Goal: Task Accomplishment & Management: Use online tool/utility

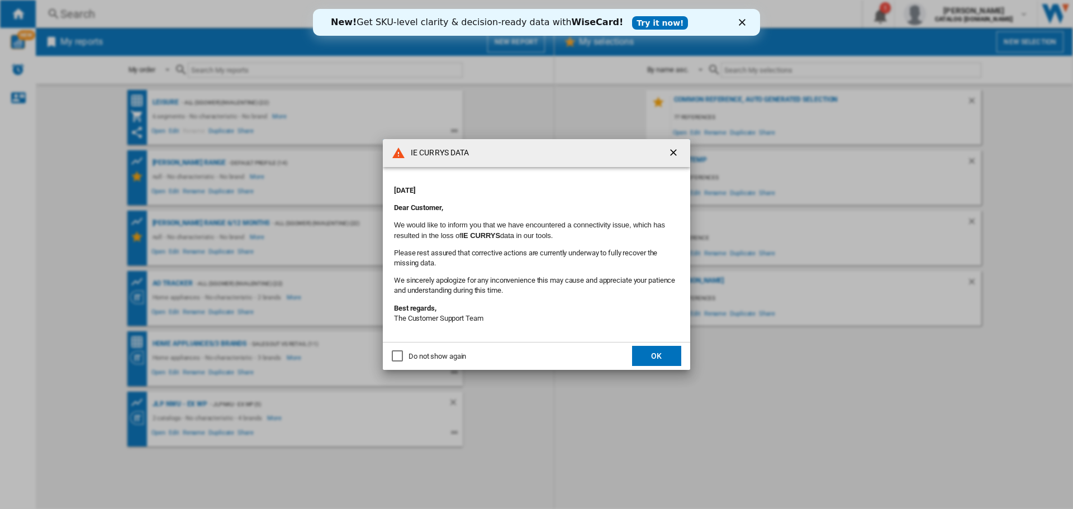
click at [744, 23] on polygon "Close" at bounding box center [742, 22] width 7 height 7
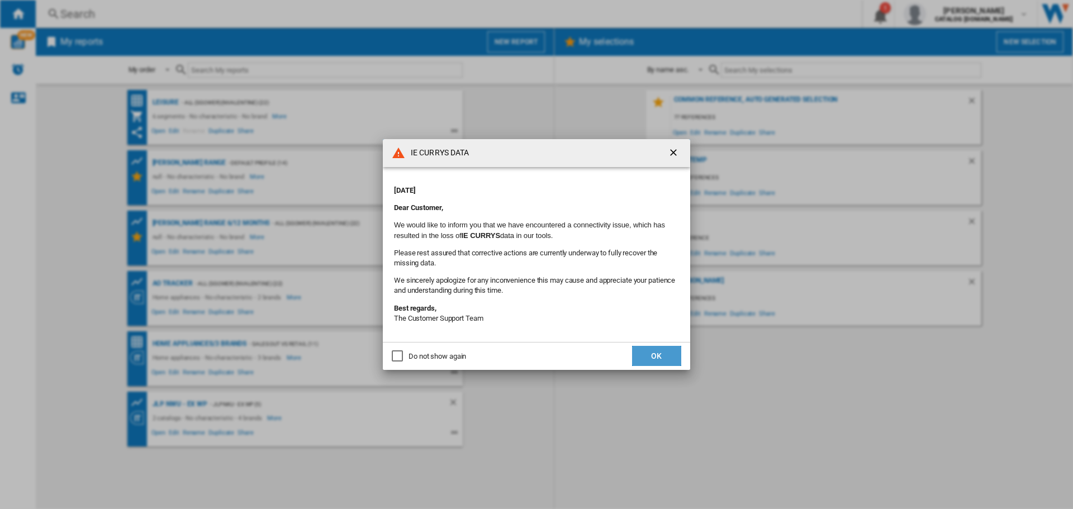
click at [658, 356] on button "OK" at bounding box center [656, 356] width 49 height 20
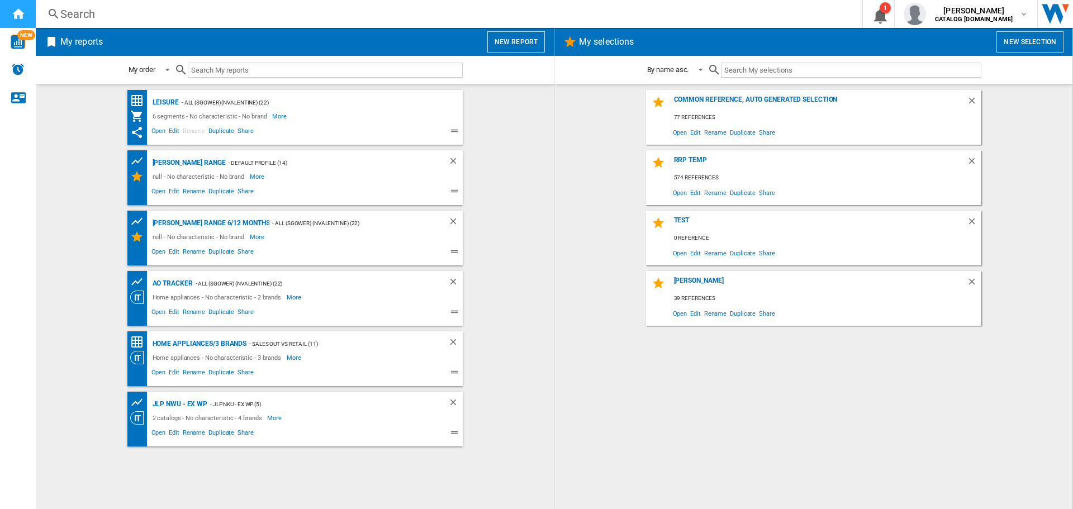
click at [23, 11] on ng-md-icon "Home" at bounding box center [17, 13] width 13 height 13
click at [286, 17] on div "Search" at bounding box center [446, 14] width 773 height 16
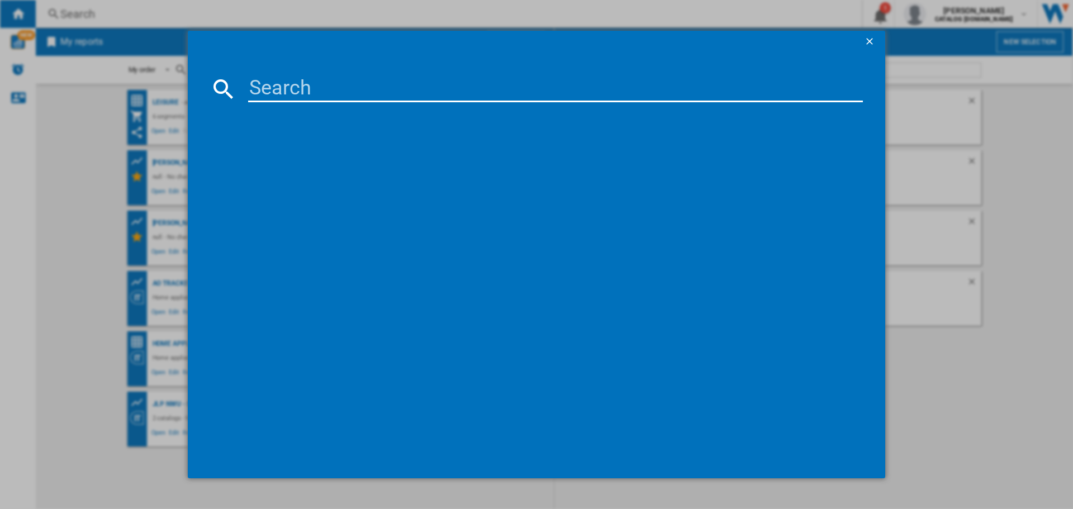
click at [333, 88] on input at bounding box center [555, 88] width 615 height 27
paste input "DIN15330"
type input "DIN15330"
click at [288, 157] on div "BEKO DIN15330 WHITE" at bounding box center [545, 160] width 604 height 11
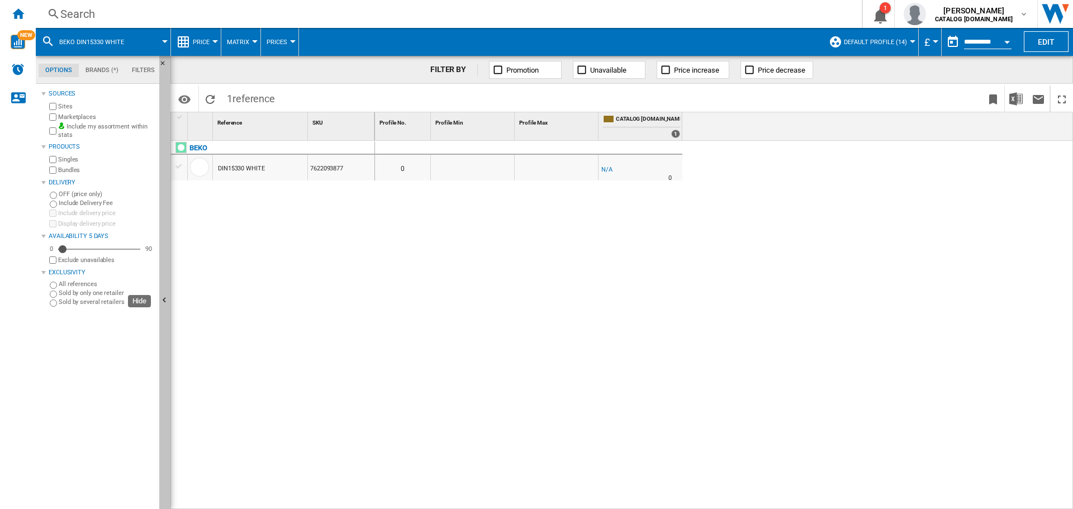
click at [168, 302] on ng-md-icon "Hide" at bounding box center [165, 301] width 13 height 13
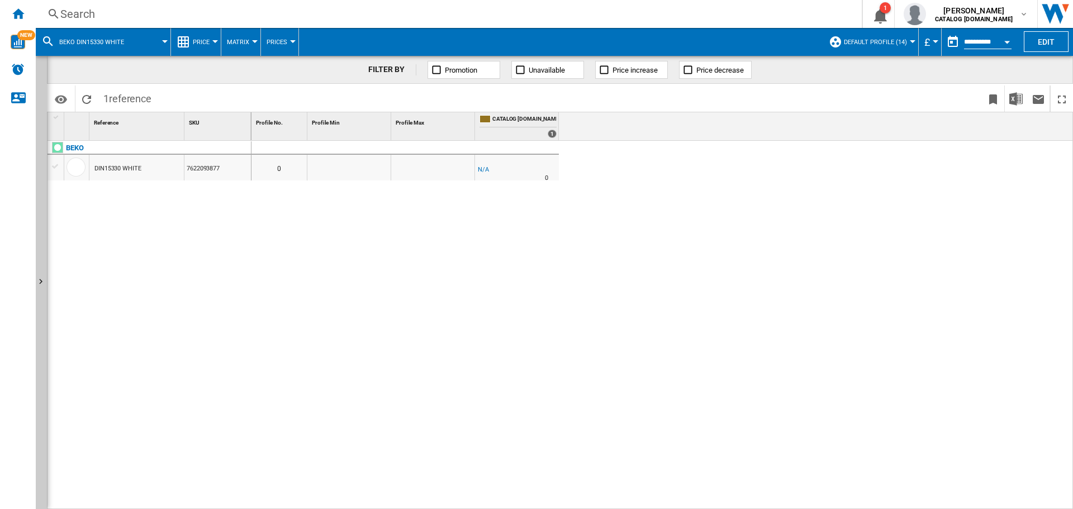
click at [96, 15] on div "Search" at bounding box center [446, 14] width 773 height 16
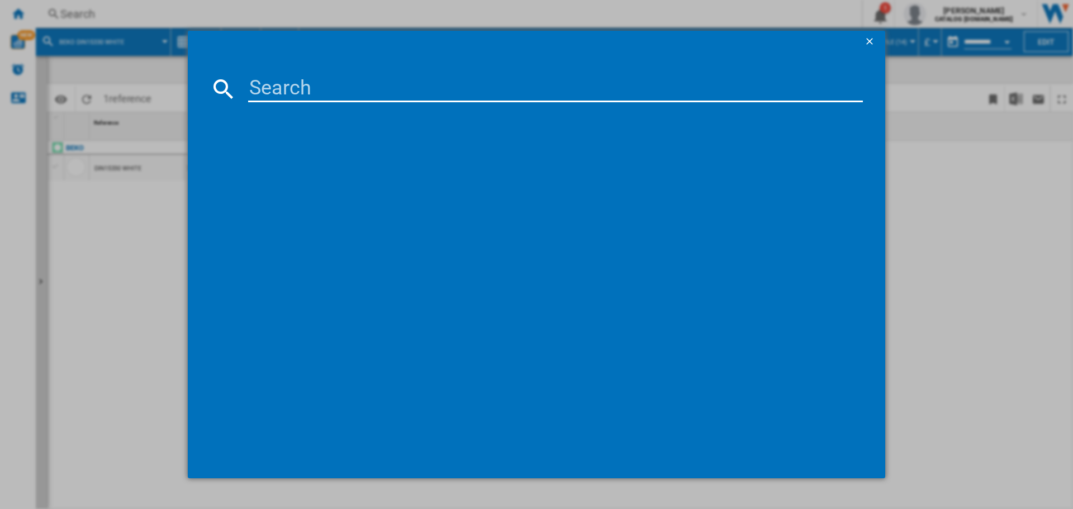
click at [299, 91] on input at bounding box center [555, 88] width 615 height 27
type input "HII64201MT"
click at [269, 155] on div "BEKO HII64201MT BLACK" at bounding box center [545, 160] width 604 height 11
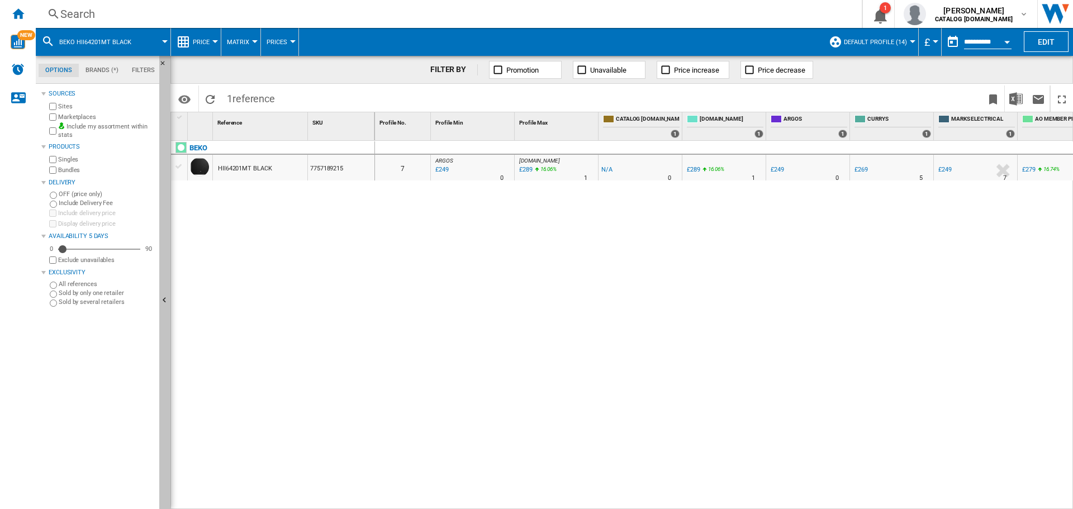
click at [163, 299] on ng-md-icon "Hide" at bounding box center [165, 301] width 13 height 13
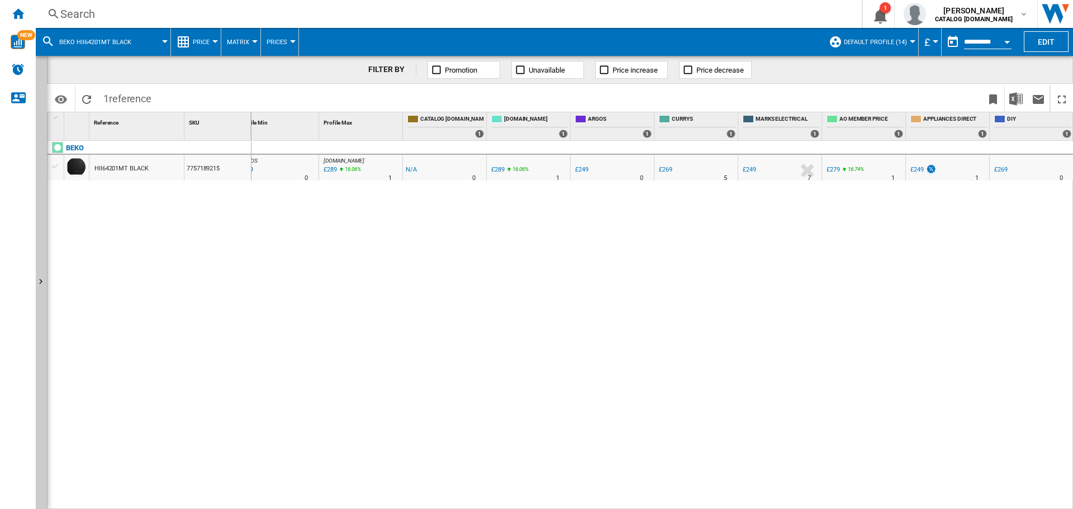
click at [914, 40] on md-menu "Default profile (14) Default profile (14) "test-currys-appliances-direct" (3) A…" at bounding box center [871, 42] width 96 height 28
click at [910, 41] on div at bounding box center [913, 41] width 6 height 3
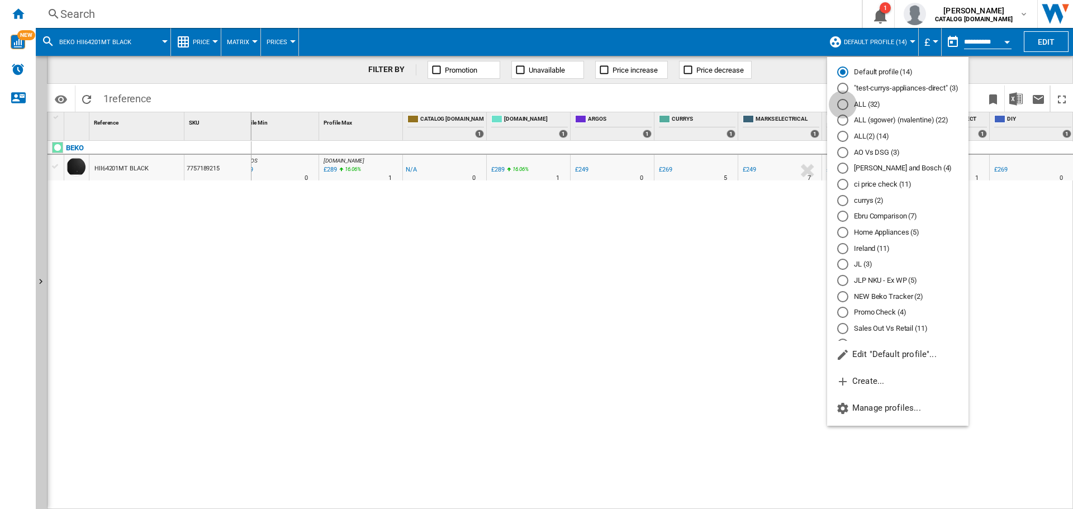
click at [845, 103] on div "ALL (32)" at bounding box center [842, 104] width 11 height 11
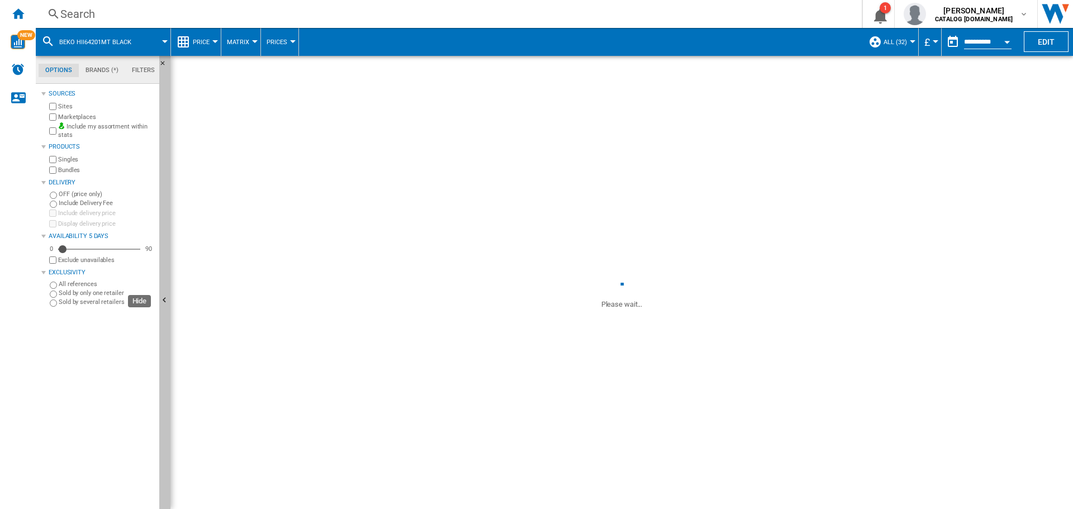
click at [162, 304] on ng-md-icon "Hide" at bounding box center [165, 301] width 13 height 13
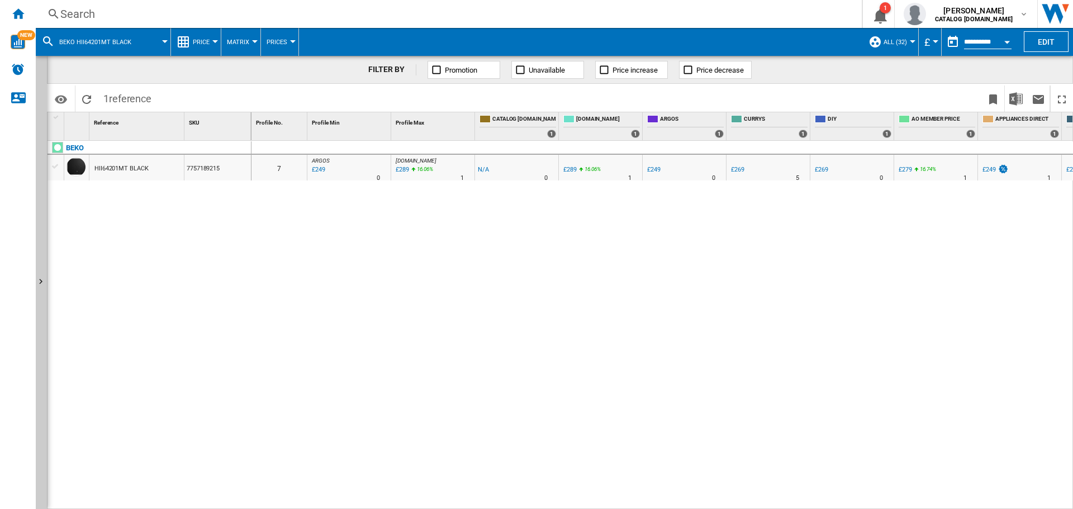
scroll to position [0, 72]
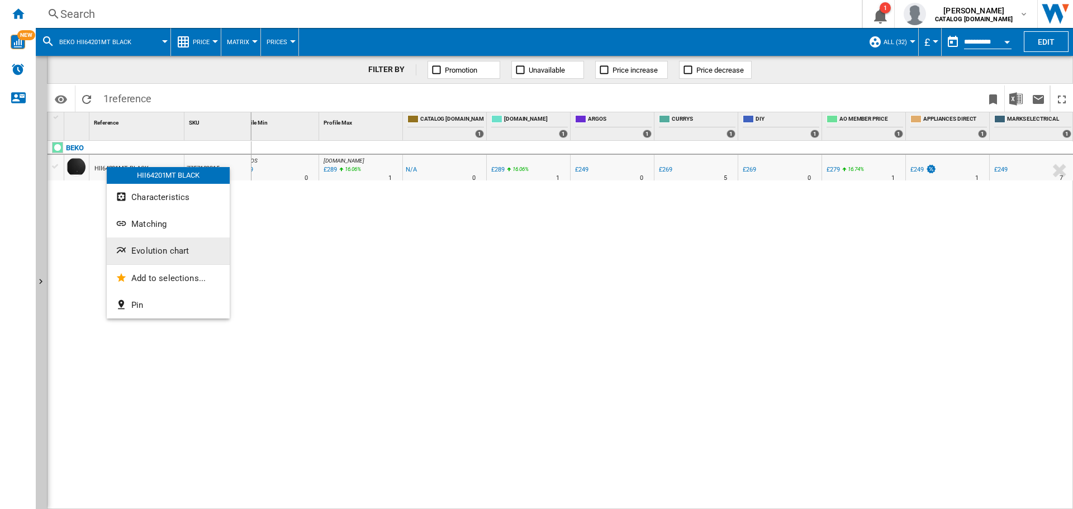
click at [156, 257] on button "Evolution chart" at bounding box center [168, 251] width 123 height 27
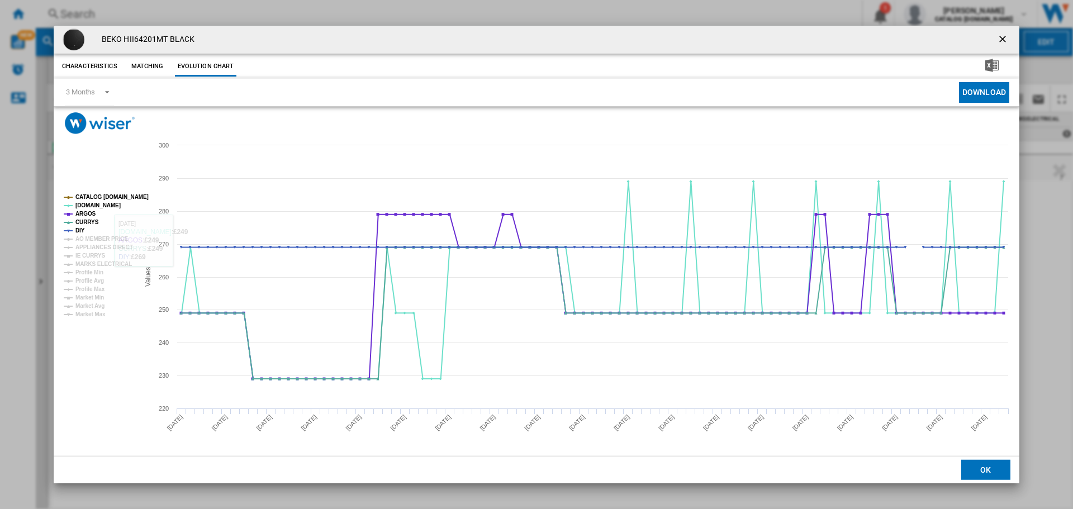
click at [66, 197] on icon "Product popup" at bounding box center [68, 197] width 9 height 0
click at [67, 240] on rect "Product popup" at bounding box center [96, 256] width 75 height 132
click at [1003, 39] on ng-md-icon "getI18NText('BUTTONS.CLOSE_DIALOG')" at bounding box center [1003, 40] width 13 height 13
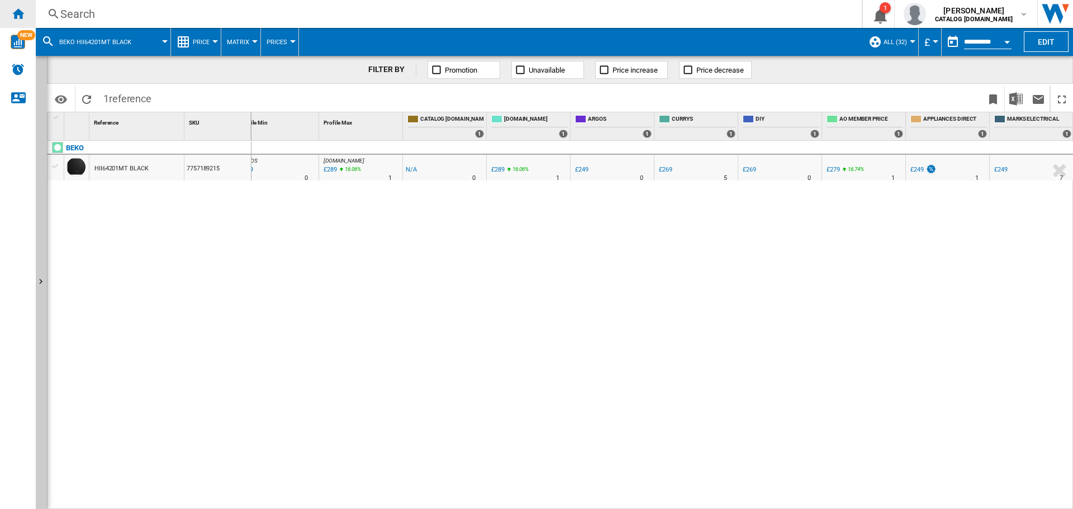
click at [15, 18] on ng-md-icon "Home" at bounding box center [17, 13] width 13 height 13
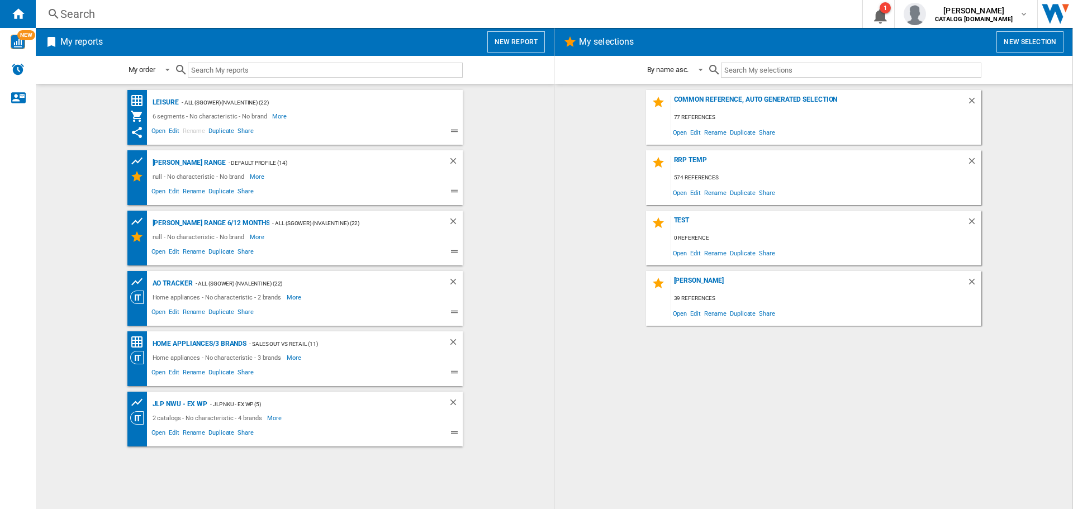
click at [115, 11] on div "Search" at bounding box center [446, 14] width 773 height 16
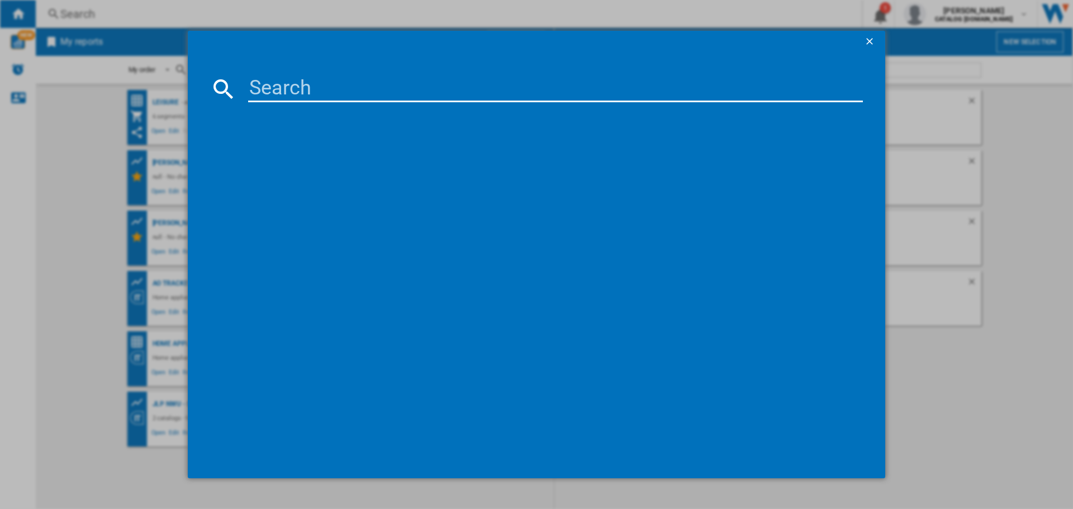
click at [289, 87] on input at bounding box center [555, 88] width 615 height 27
type input "HII64201MT"
click at [305, 162] on div "BEKO HII64201MT BLACK" at bounding box center [545, 160] width 604 height 11
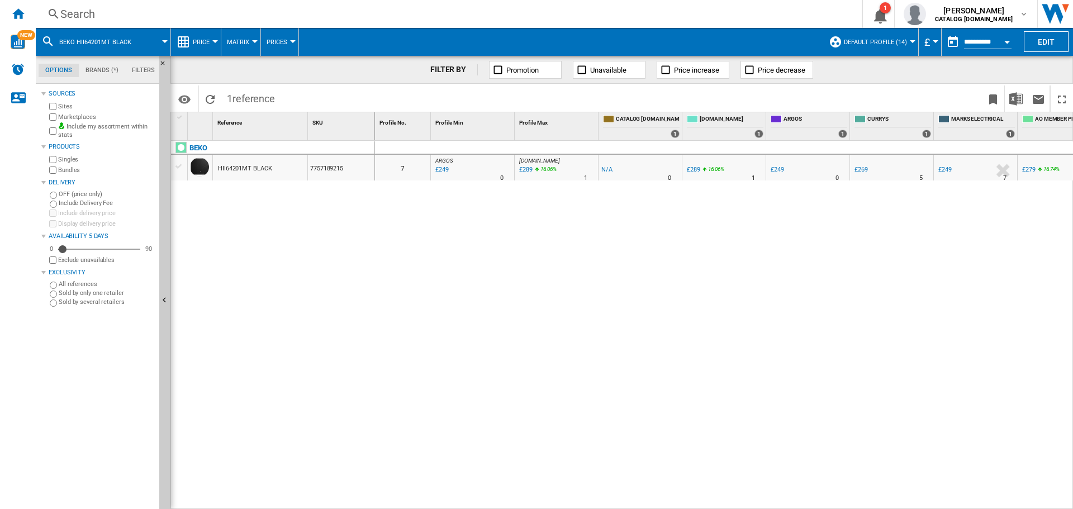
click at [910, 42] on div at bounding box center [913, 41] width 6 height 3
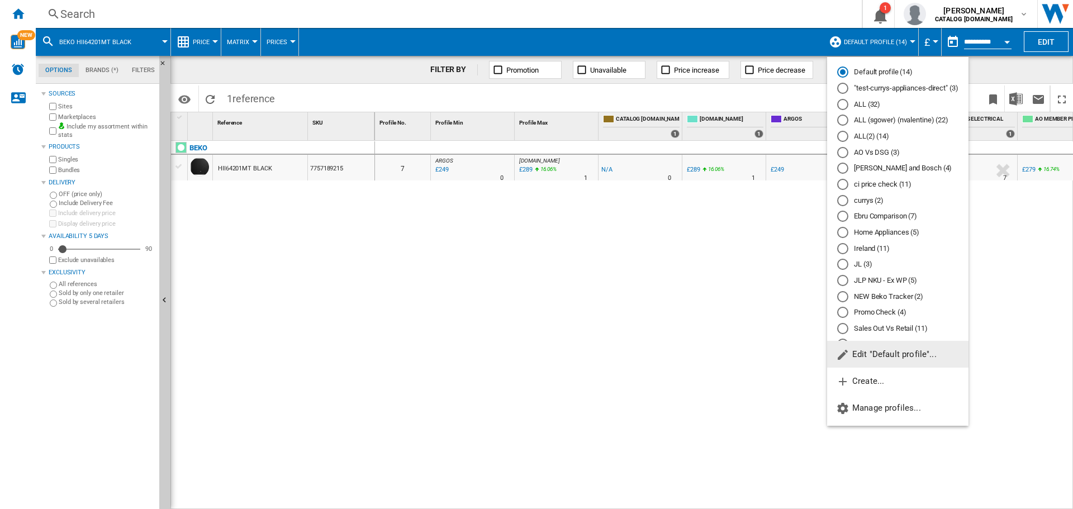
click at [892, 355] on span "Edit "Default profile"..." at bounding box center [886, 354] width 101 height 10
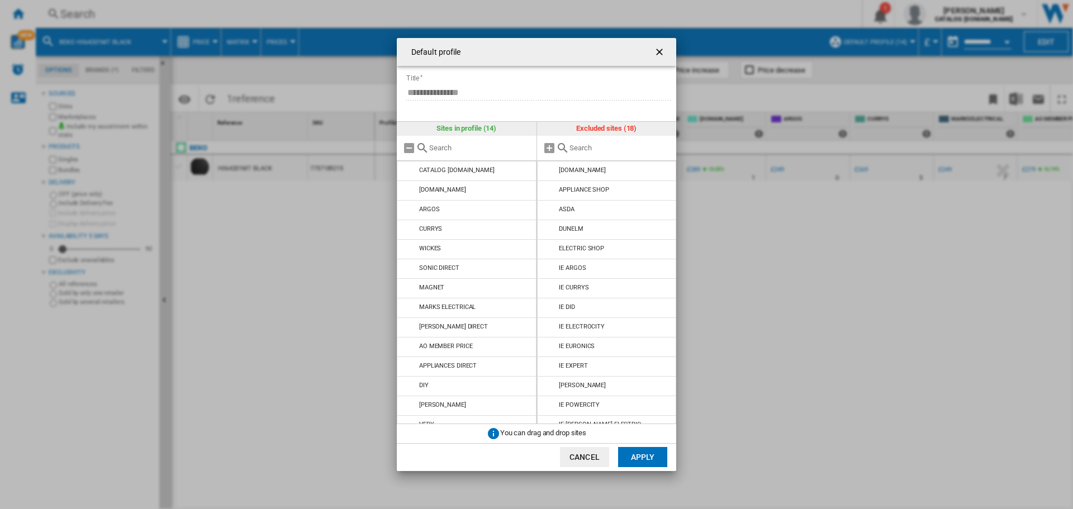
click at [661, 52] on ng-md-icon "getI18NText('BUTTONS.CLOSE_DIALOG')" at bounding box center [660, 52] width 13 height 13
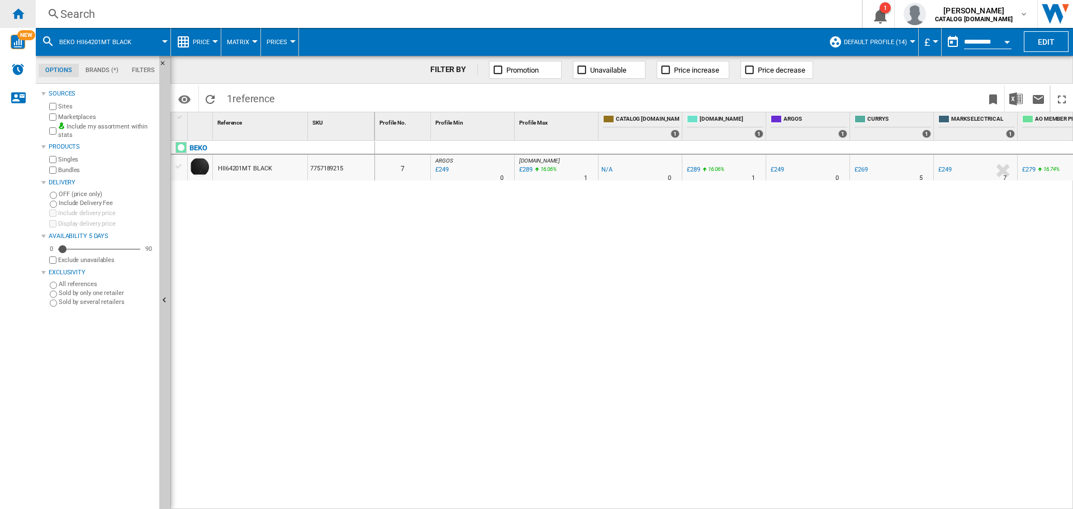
drag, startPoint x: 21, startPoint y: 17, endPoint x: 25, endPoint y: 24, distance: 8.5
click at [22, 16] on ng-md-icon "Home" at bounding box center [17, 13] width 13 height 13
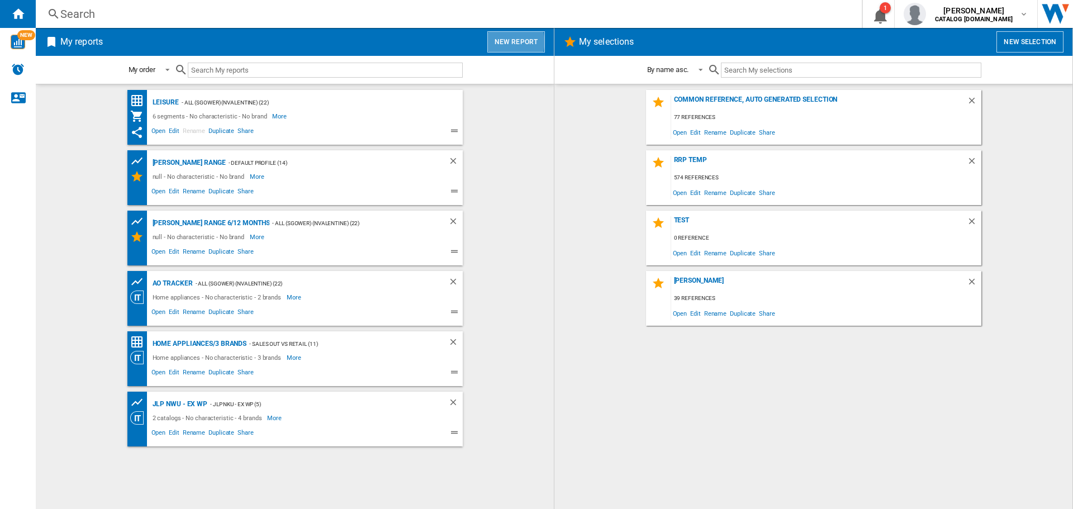
click at [508, 42] on button "New report" at bounding box center [516, 41] width 58 height 21
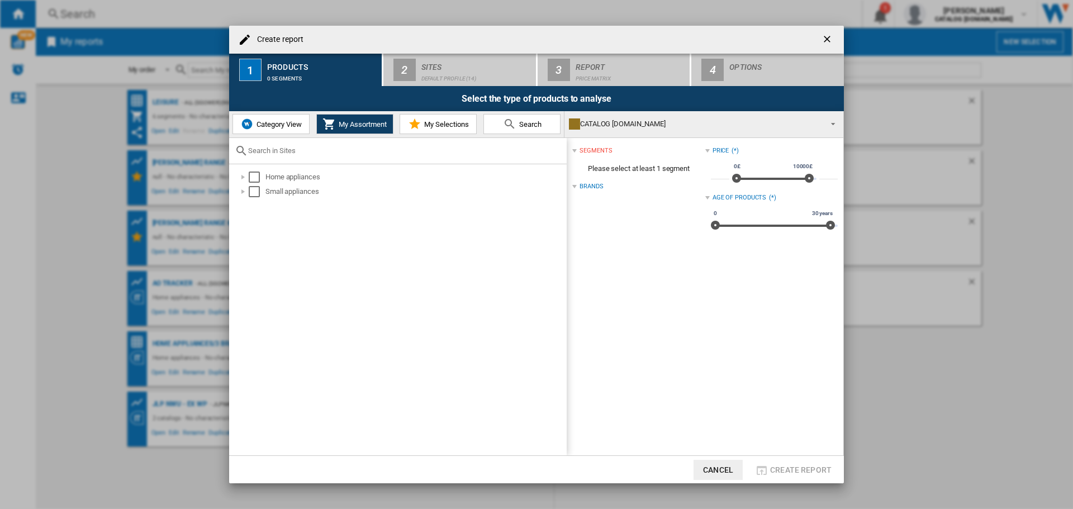
click at [274, 124] on span "Category View" at bounding box center [278, 124] width 48 height 8
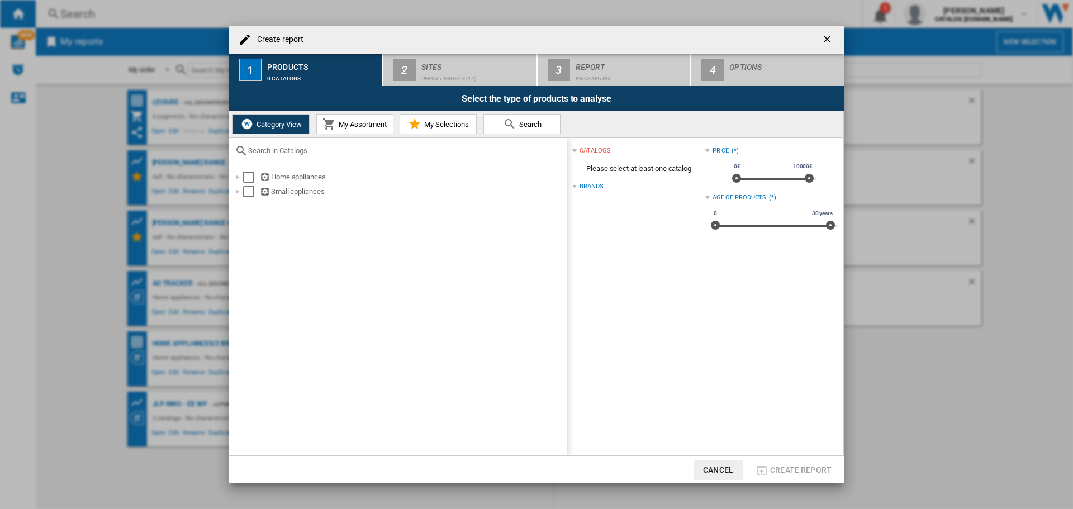
click at [360, 125] on span "My Assortment" at bounding box center [361, 124] width 51 height 8
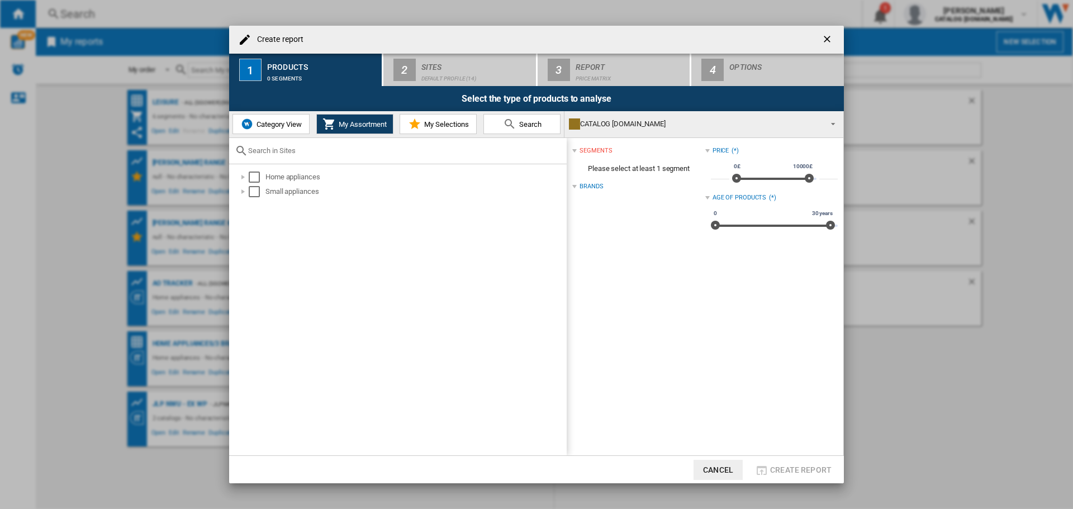
click at [286, 127] on span "Category View" at bounding box center [278, 124] width 48 height 8
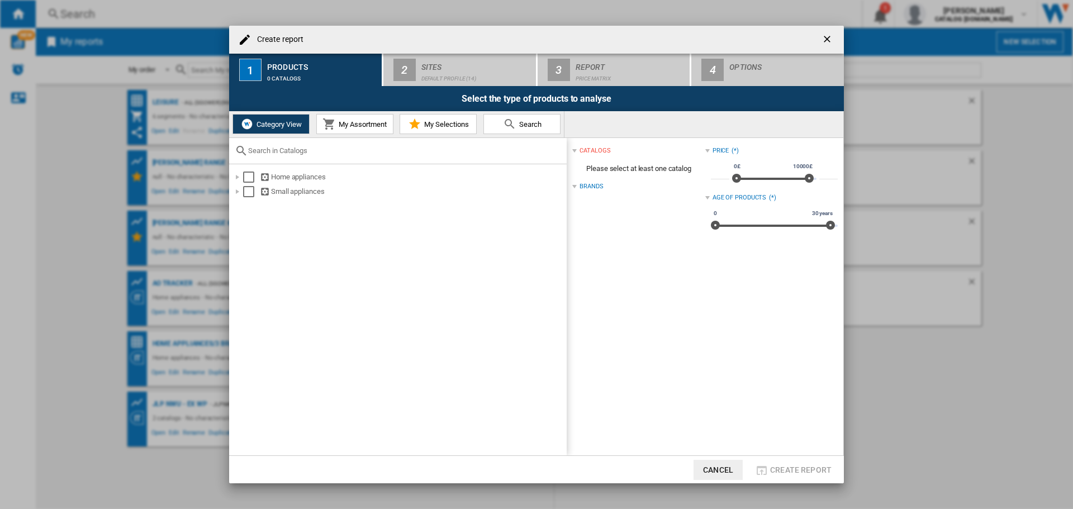
click at [344, 126] on span "My Assortment" at bounding box center [361, 124] width 51 height 8
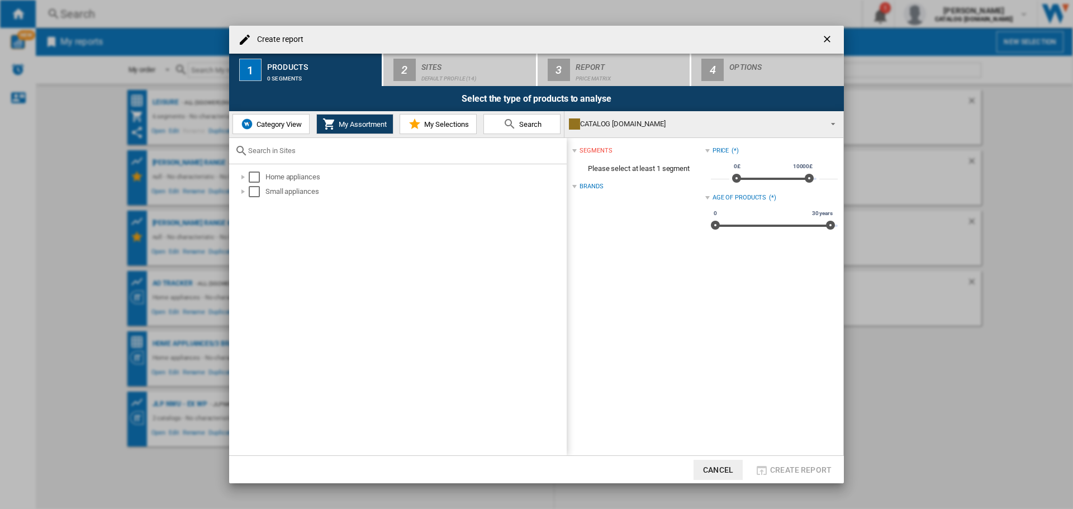
click at [286, 125] on span "Category View" at bounding box center [278, 124] width 48 height 8
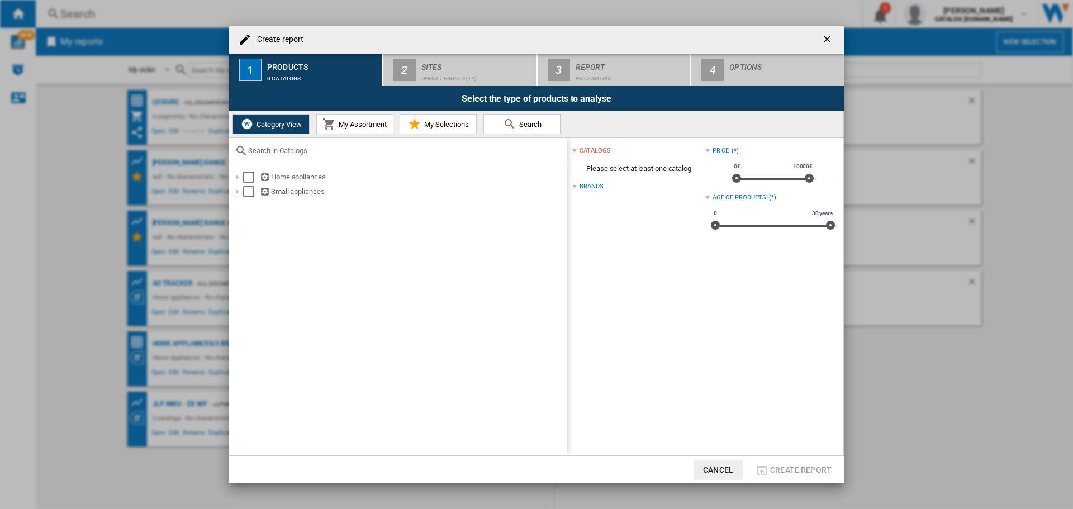
click at [367, 127] on span "My Assortment" at bounding box center [361, 124] width 51 height 8
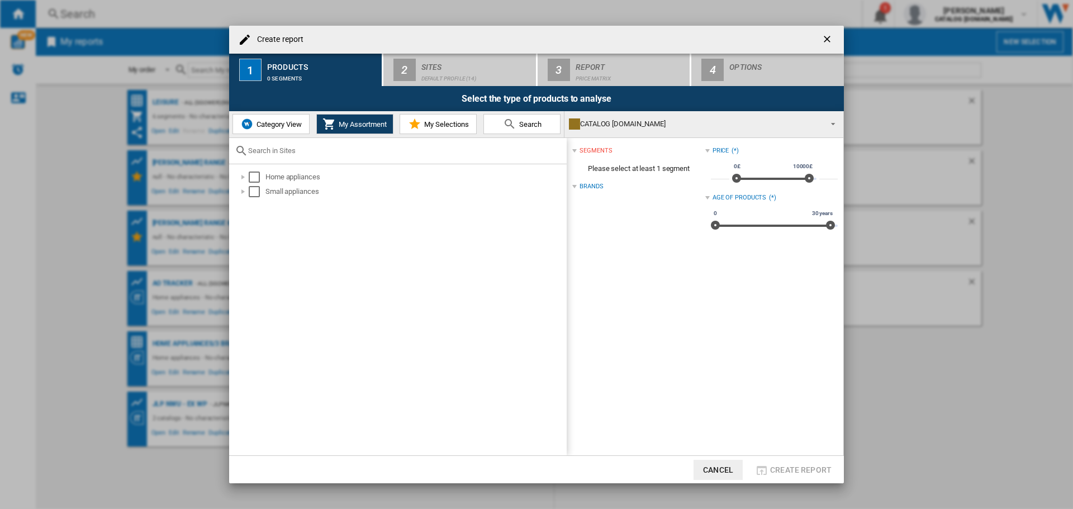
click at [266, 124] on span "Category View" at bounding box center [278, 124] width 48 height 8
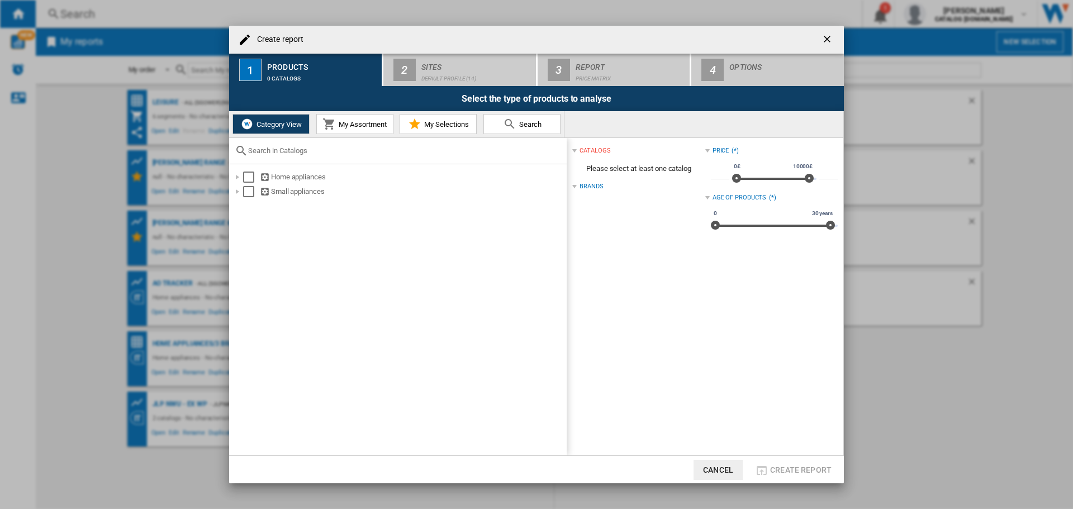
click at [343, 129] on button "My Assortment" at bounding box center [354, 124] width 77 height 20
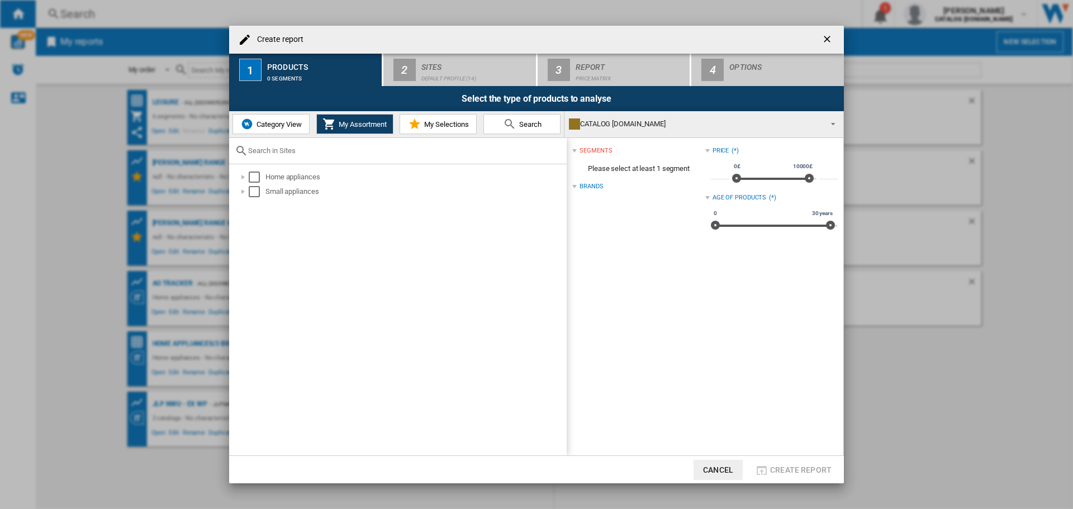
click at [287, 125] on span "Category View" at bounding box center [278, 124] width 48 height 8
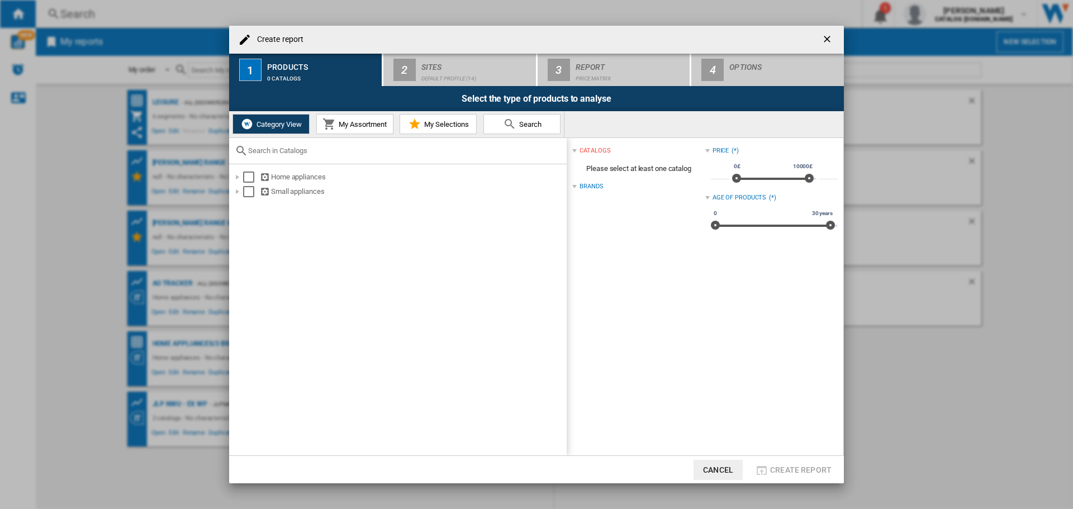
click at [343, 125] on span "My Assortment" at bounding box center [361, 124] width 51 height 8
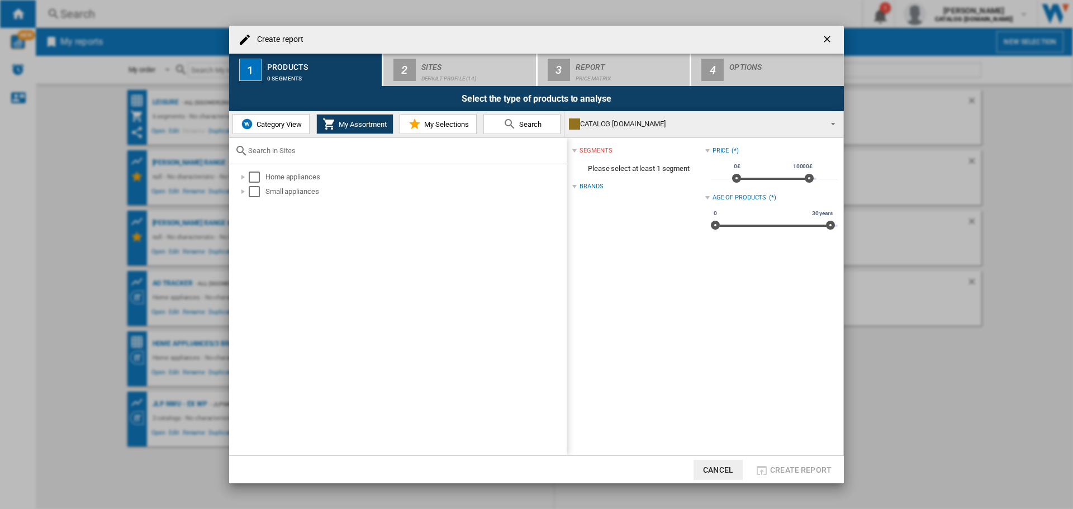
click at [259, 123] on span "Category View" at bounding box center [278, 124] width 48 height 8
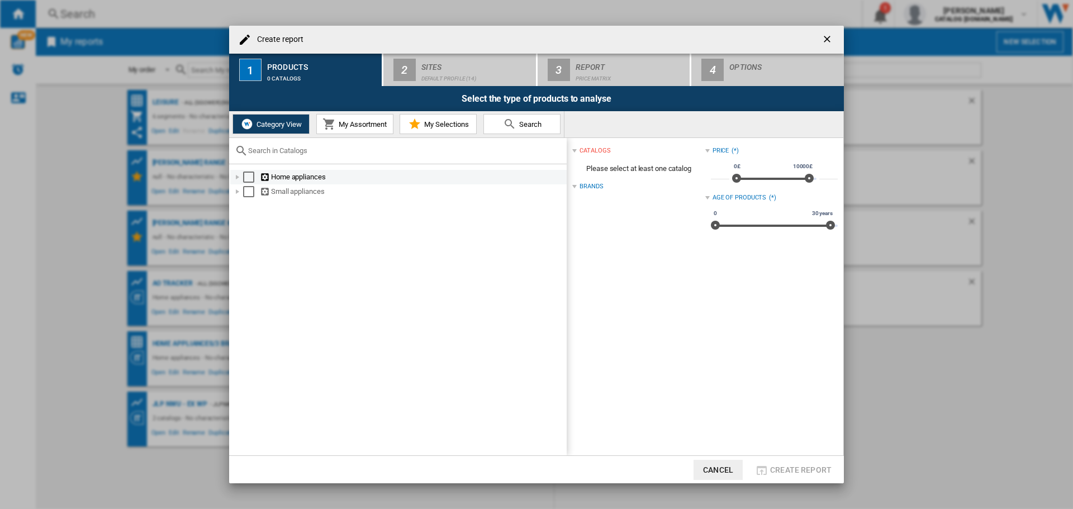
click at [241, 178] on div at bounding box center [237, 177] width 11 height 11
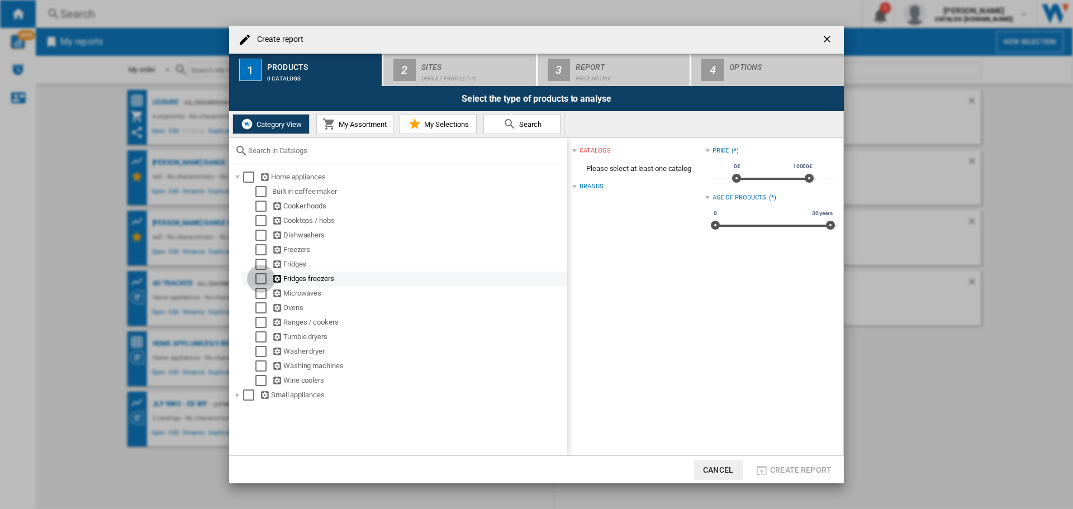
click at [265, 280] on div "Select" at bounding box center [260, 278] width 11 height 11
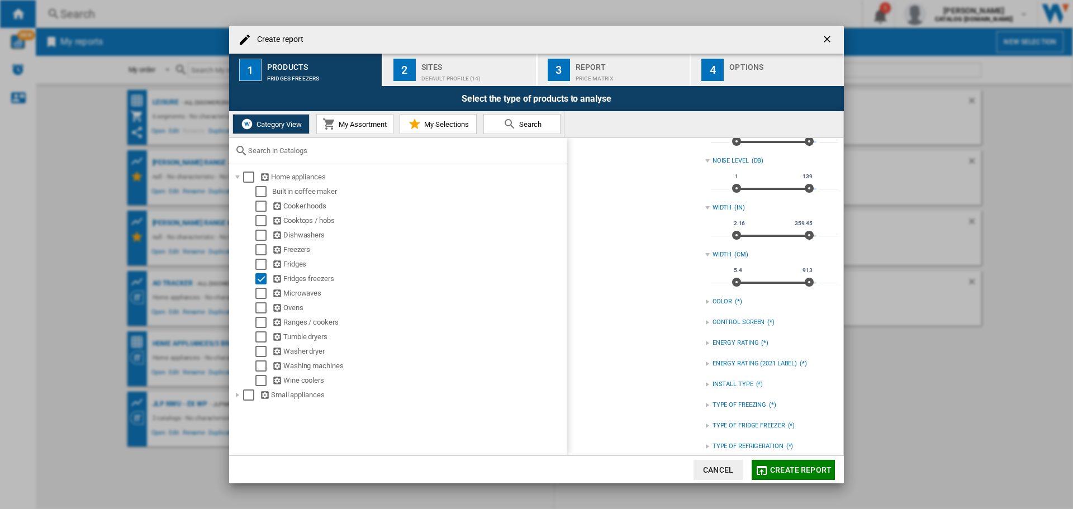
scroll to position [468, 0]
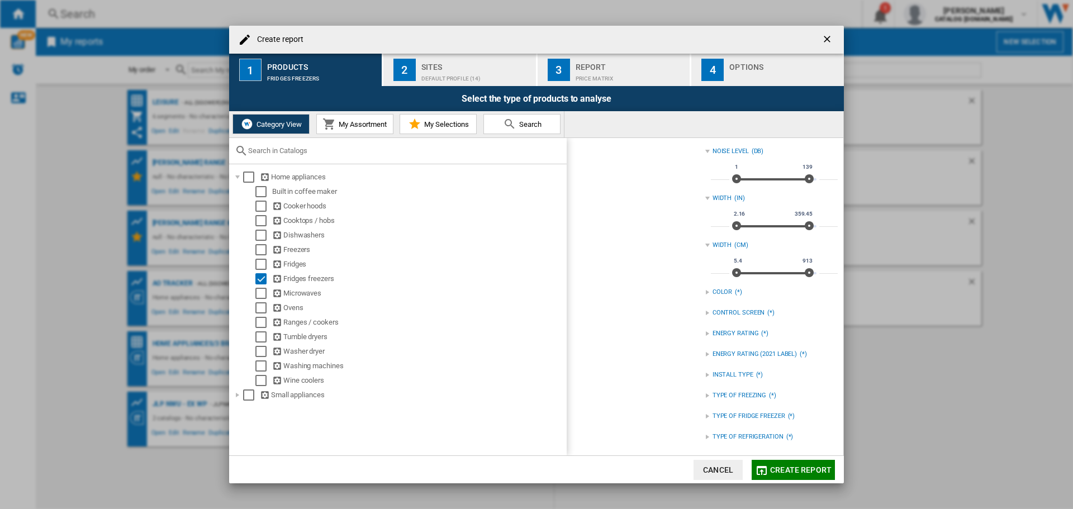
click at [706, 376] on div at bounding box center [708, 375] width 4 height 4
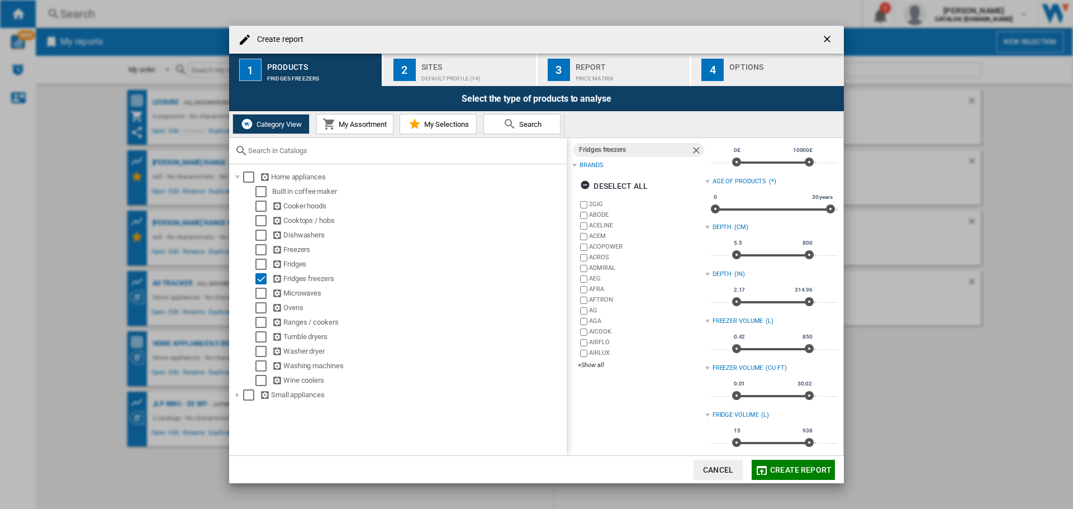
scroll to position [0, 0]
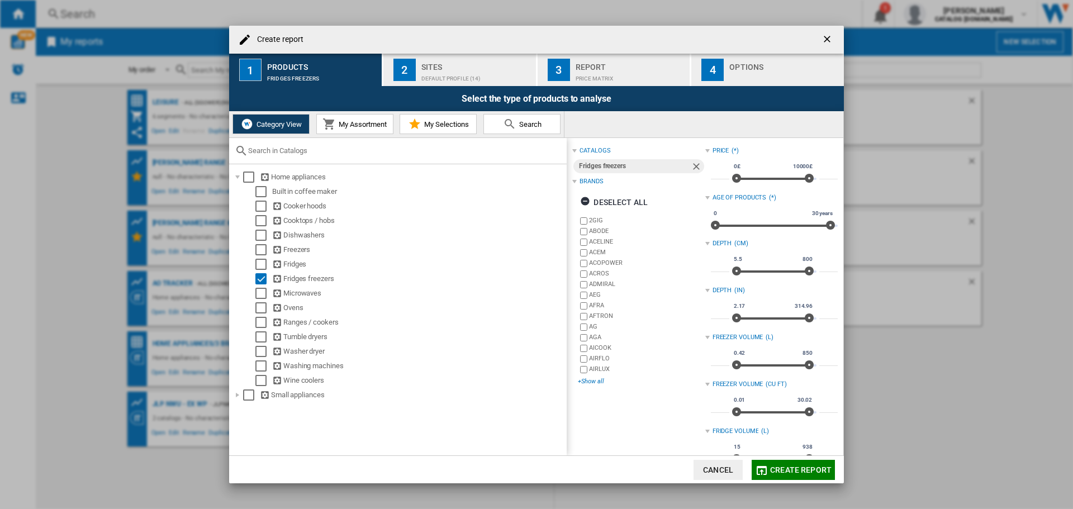
click at [594, 380] on div "+Show all" at bounding box center [641, 381] width 127 height 8
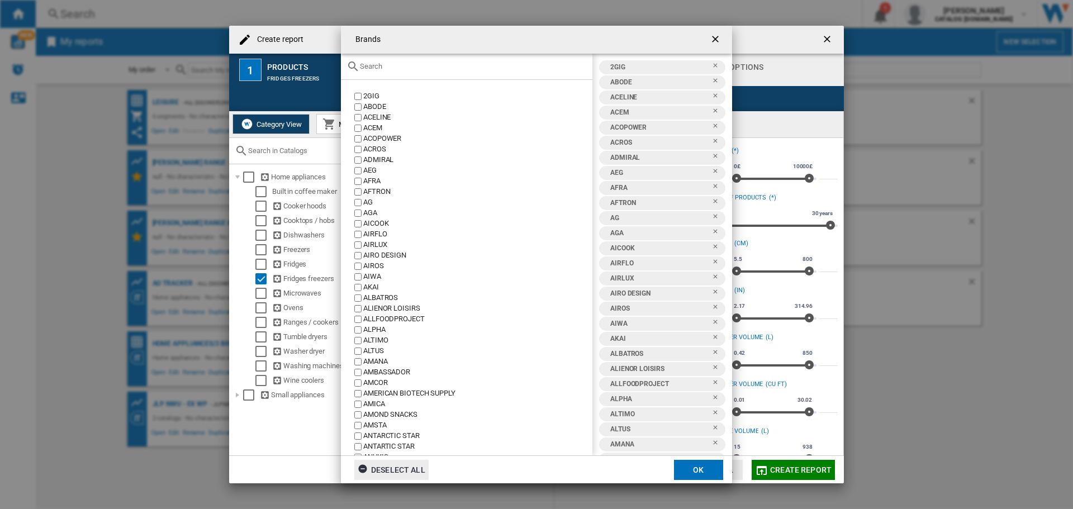
click at [387, 469] on div "Deselect all" at bounding box center [392, 470] width 68 height 20
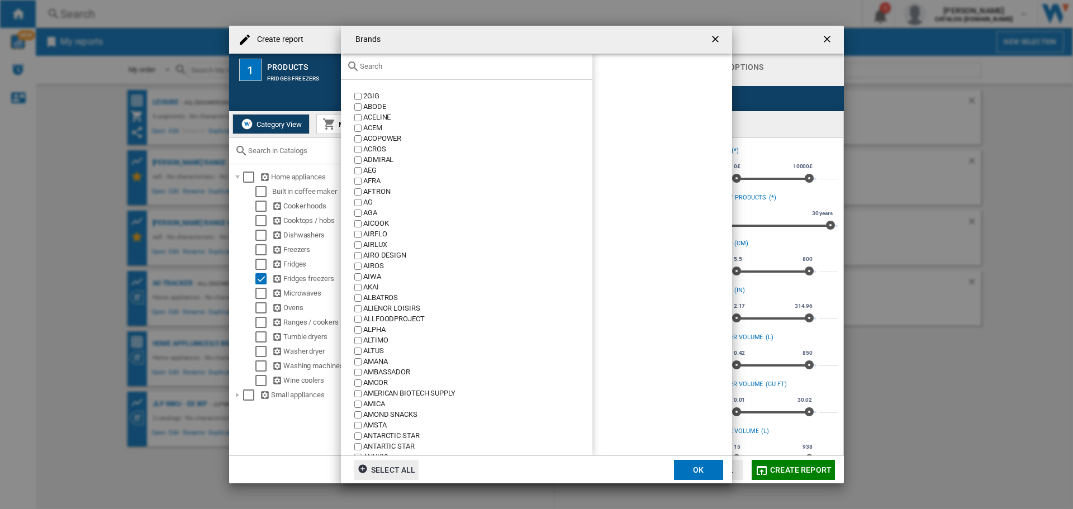
click at [362, 465] on ng-md-icon "button" at bounding box center [364, 470] width 13 height 13
click at [389, 69] on input "text" at bounding box center [473, 66] width 227 height 8
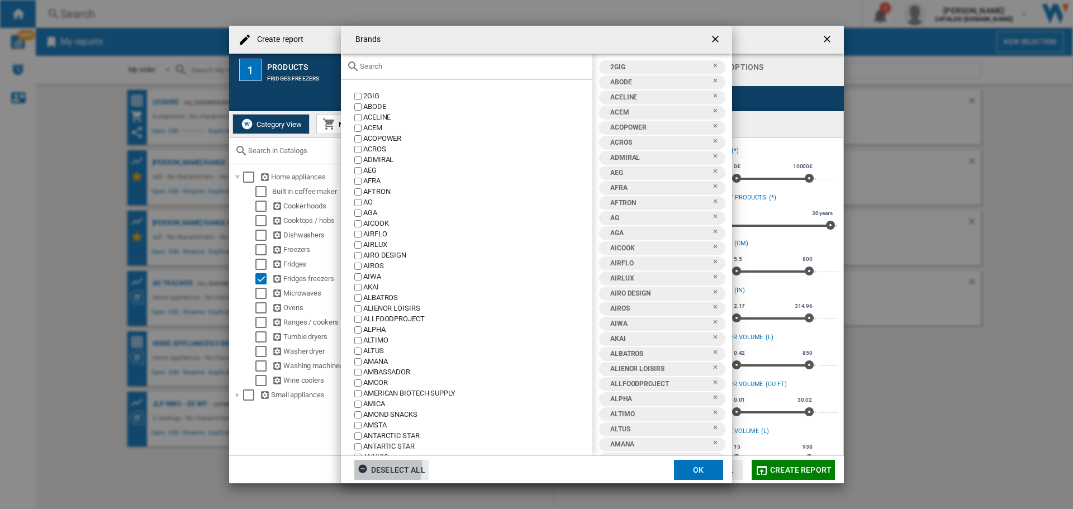
drag, startPoint x: 361, startPoint y: 470, endPoint x: 389, endPoint y: 69, distance: 402.4
click at [361, 471] on ng-md-icon "button" at bounding box center [364, 470] width 13 height 13
click at [389, 69] on input "text" at bounding box center [473, 66] width 227 height 8
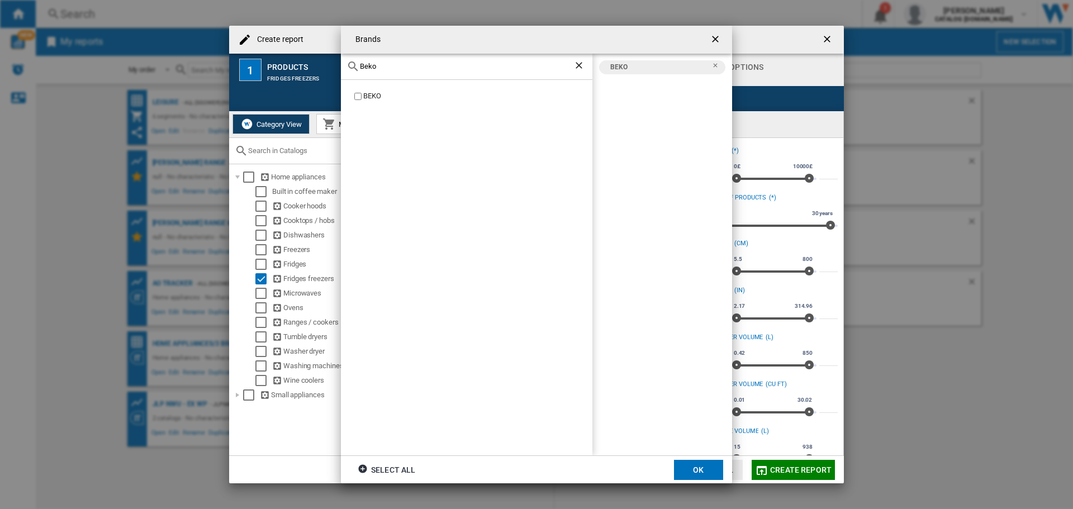
drag, startPoint x: 381, startPoint y: 68, endPoint x: 272, endPoint y: 61, distance: 109.7
click at [274, 61] on div "Brands Beko BEKO BEKO Select all OK" at bounding box center [536, 254] width 1073 height 509
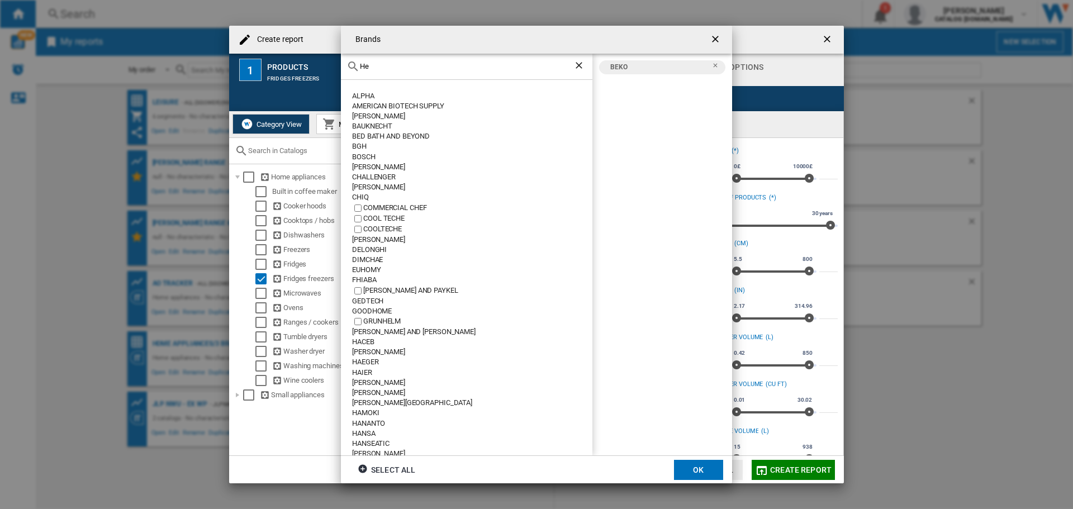
type input "H"
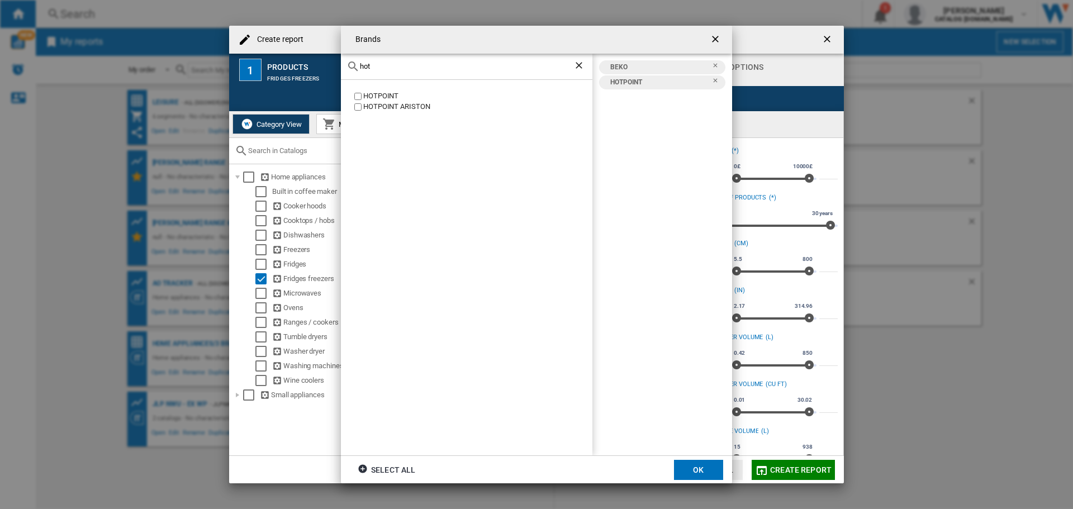
drag, startPoint x: 385, startPoint y: 71, endPoint x: 298, endPoint y: 58, distance: 87.6
click at [298, 58] on div "Brands hot [GEOGRAPHIC_DATA] [GEOGRAPHIC_DATA] BEKO [GEOGRAPHIC_DATA] Select al…" at bounding box center [536, 254] width 1073 height 509
drag, startPoint x: 373, startPoint y: 65, endPoint x: 323, endPoint y: 63, distance: 50.4
click at [316, 64] on div "Brands hot [GEOGRAPHIC_DATA] [GEOGRAPHIC_DATA] BEKO [GEOGRAPHIC_DATA] Select al…" at bounding box center [536, 254] width 1073 height 509
type input "inde"
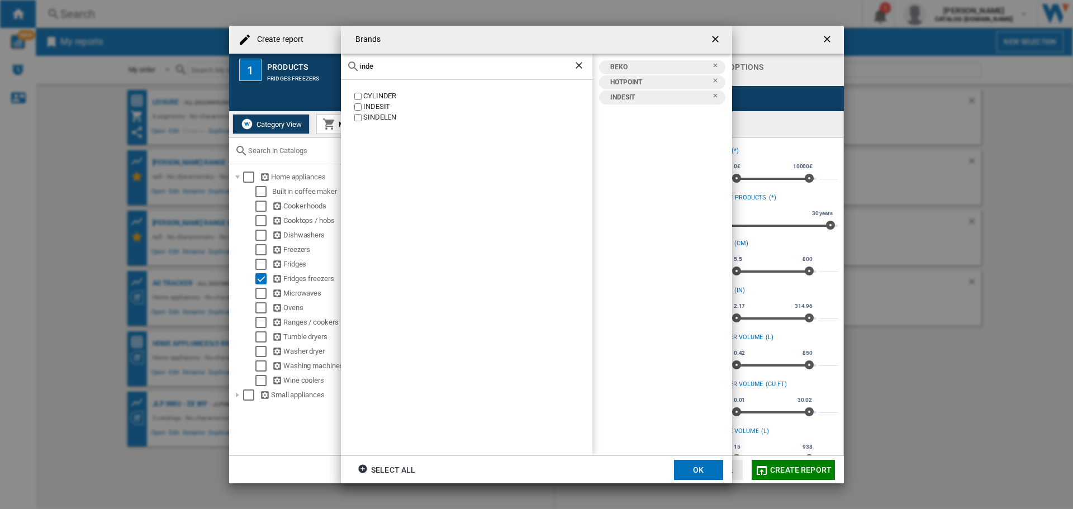
click at [708, 470] on button "OK" at bounding box center [698, 470] width 49 height 20
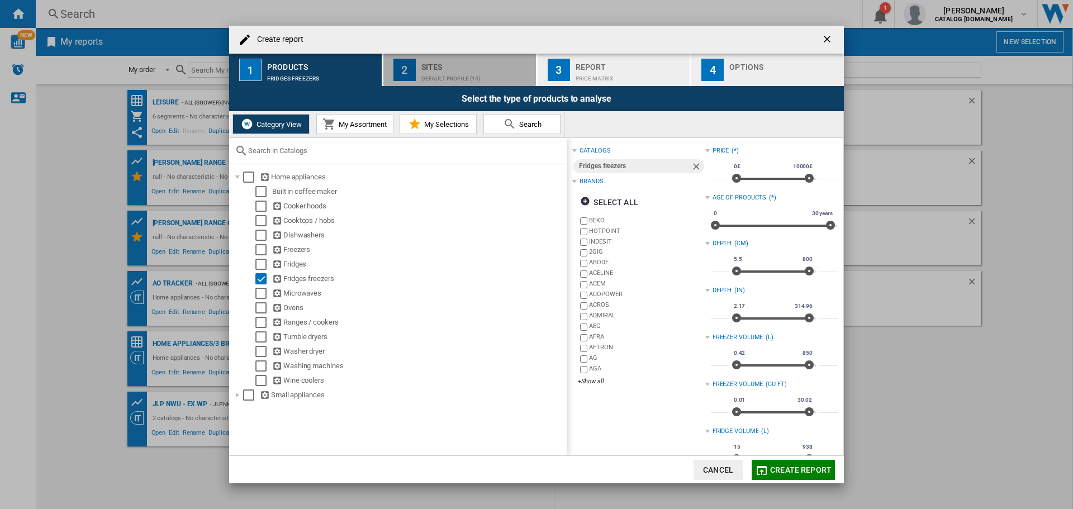
click at [448, 72] on div "Default profile (14)" at bounding box center [477, 76] width 110 height 12
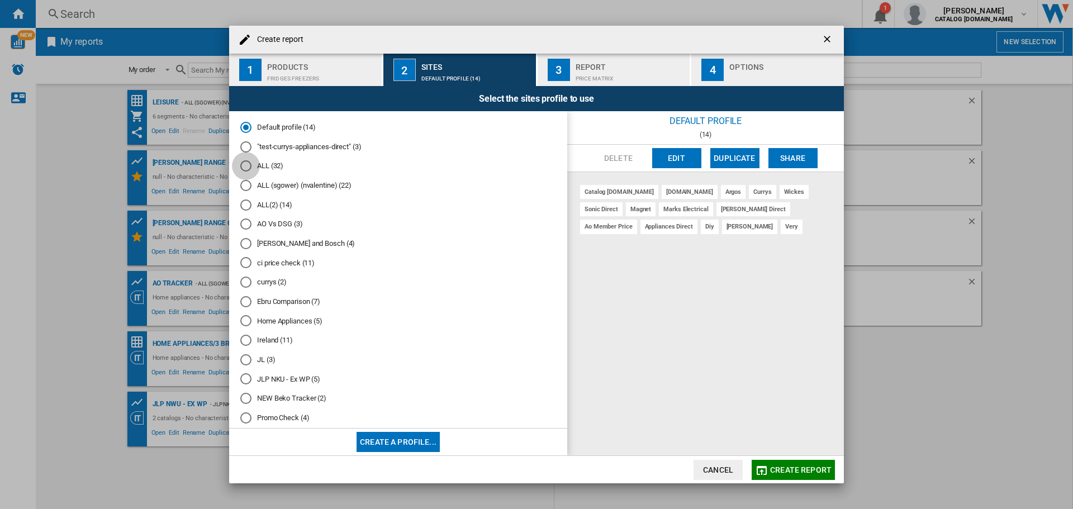
click at [248, 164] on div "ALL (32)" at bounding box center [245, 165] width 11 height 11
click at [243, 167] on div "ALL (32)" at bounding box center [246, 166] width 6 height 6
click at [600, 76] on div "Price Matrix" at bounding box center [631, 76] width 110 height 12
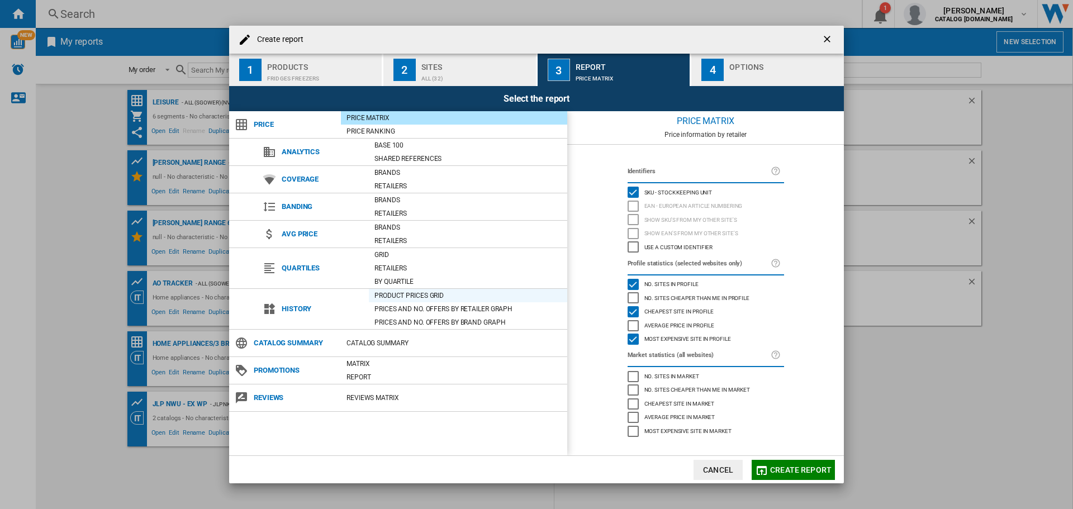
click at [397, 296] on div "Product prices grid" at bounding box center [468, 295] width 198 height 11
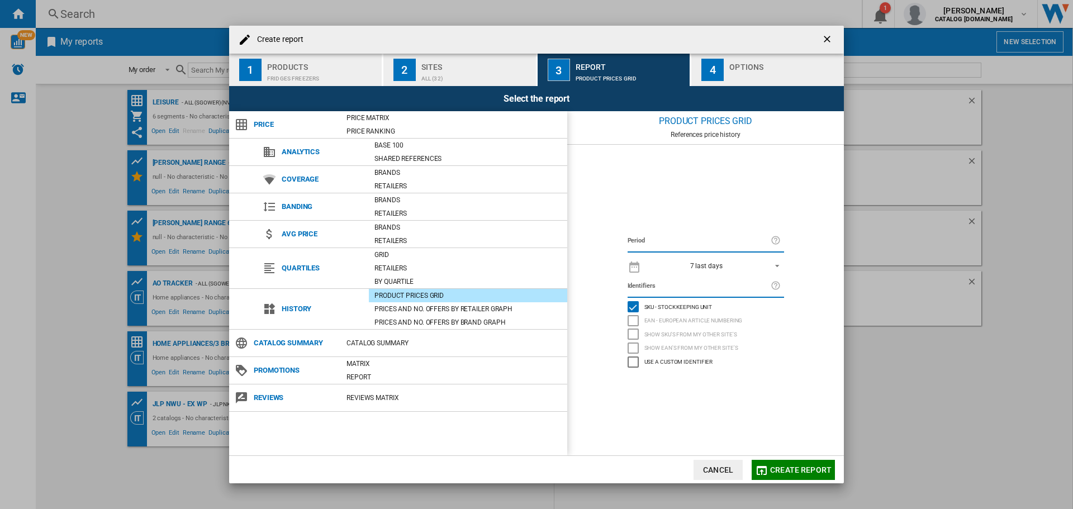
click at [750, 73] on div "button" at bounding box center [785, 76] width 110 height 12
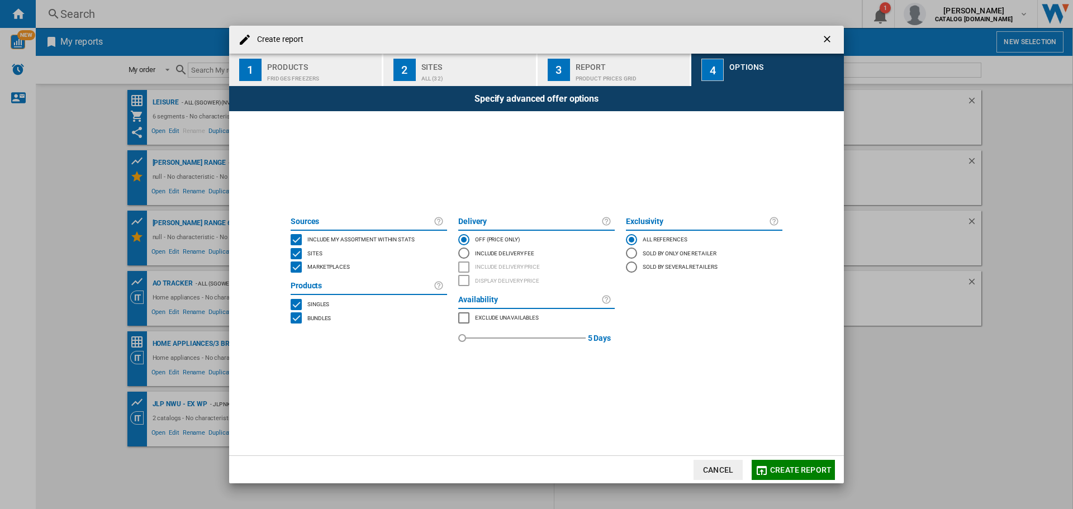
click at [807, 467] on span "Create report" at bounding box center [800, 470] width 61 height 9
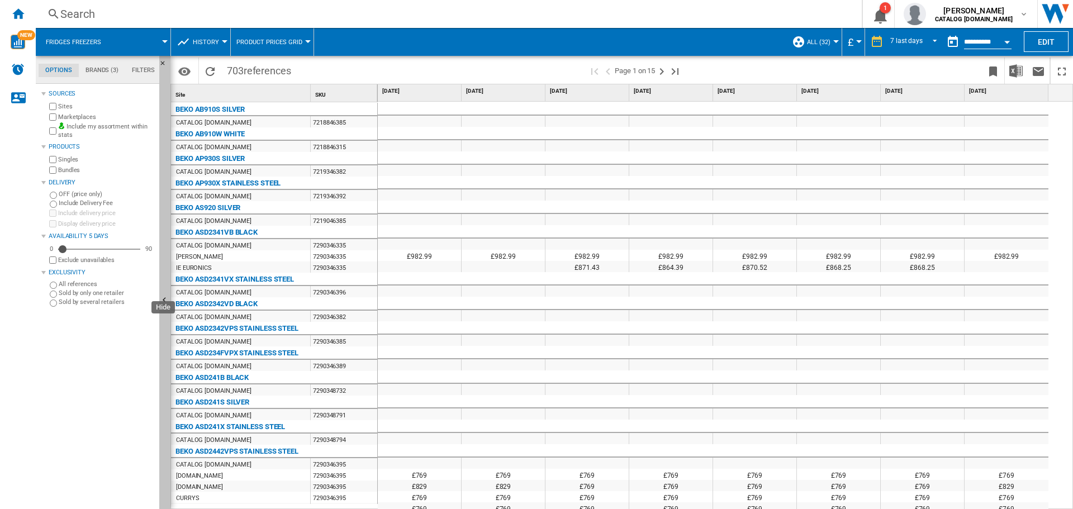
click at [164, 300] on ng-md-icon "Hide" at bounding box center [165, 301] width 13 height 13
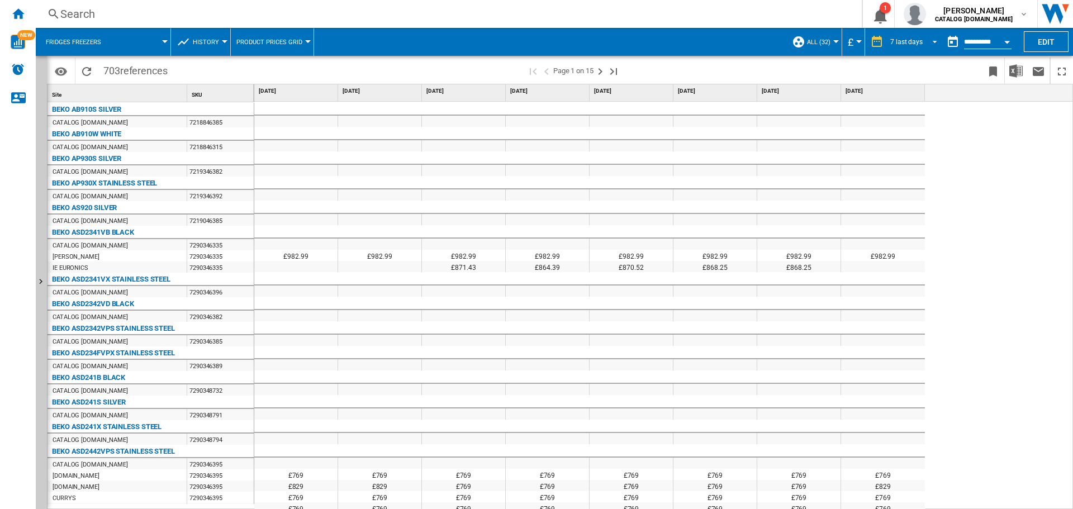
click at [922, 44] on md-select-value "7 last days" at bounding box center [915, 42] width 53 height 17
click at [841, 269] on md-backdrop at bounding box center [536, 254] width 1073 height 509
click at [1006, 39] on button "Open calendar" at bounding box center [1007, 40] width 20 height 20
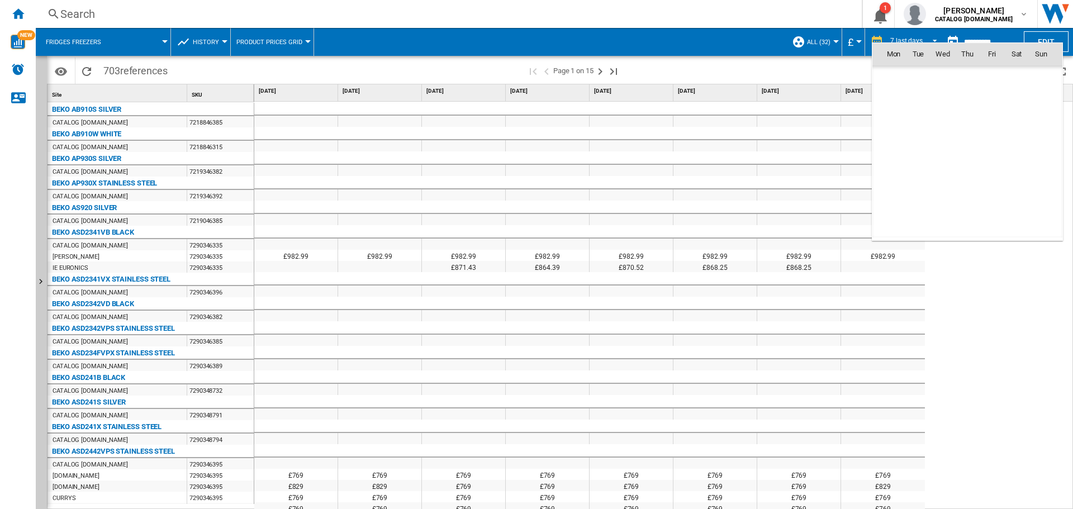
scroll to position [5333, 0]
click at [969, 290] on div at bounding box center [536, 254] width 1073 height 509
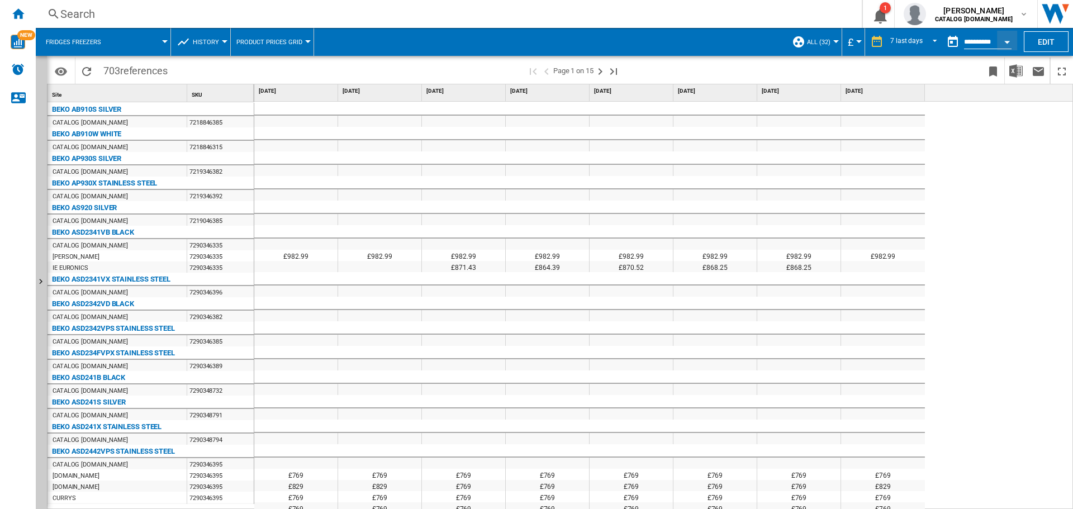
click at [223, 42] on div at bounding box center [225, 41] width 6 height 3
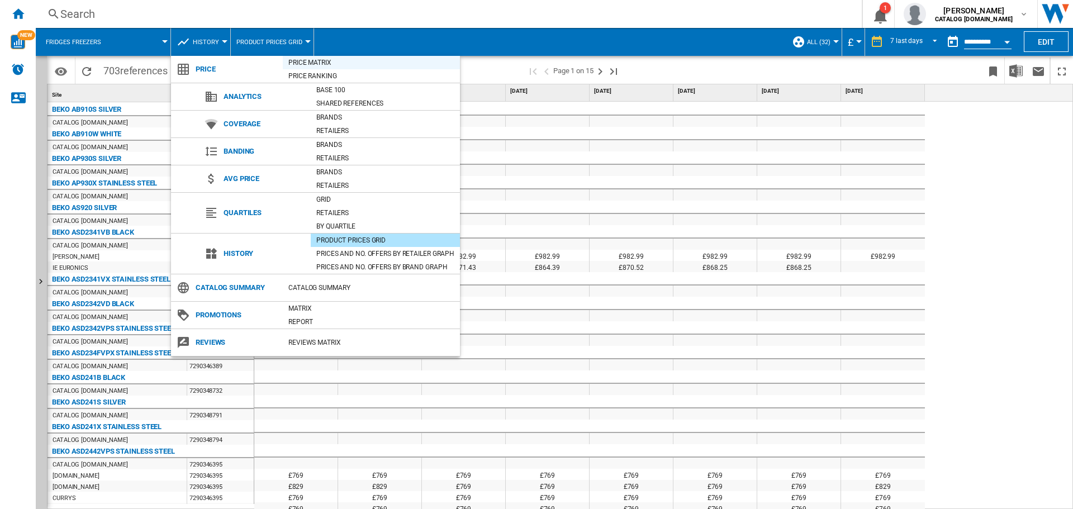
click at [309, 64] on div "Price Matrix" at bounding box center [371, 62] width 177 height 11
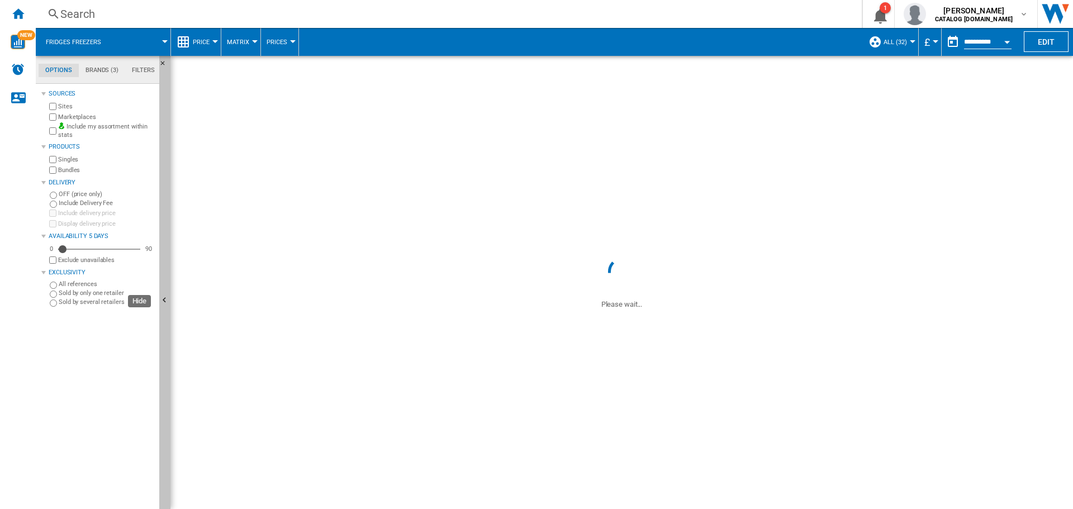
click at [165, 301] on ng-md-icon "Hide" at bounding box center [165, 301] width 13 height 13
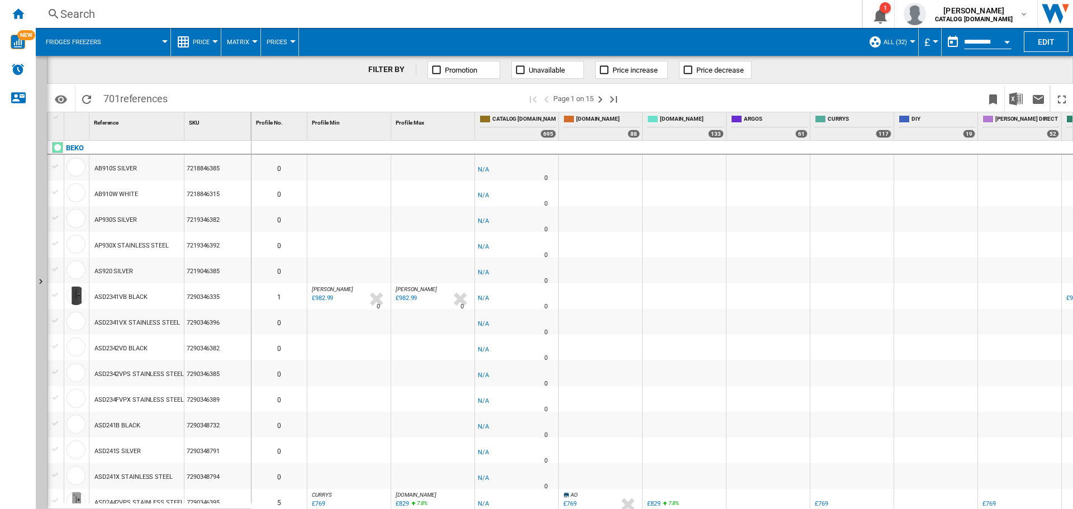
click at [214, 42] on div at bounding box center [215, 41] width 6 height 3
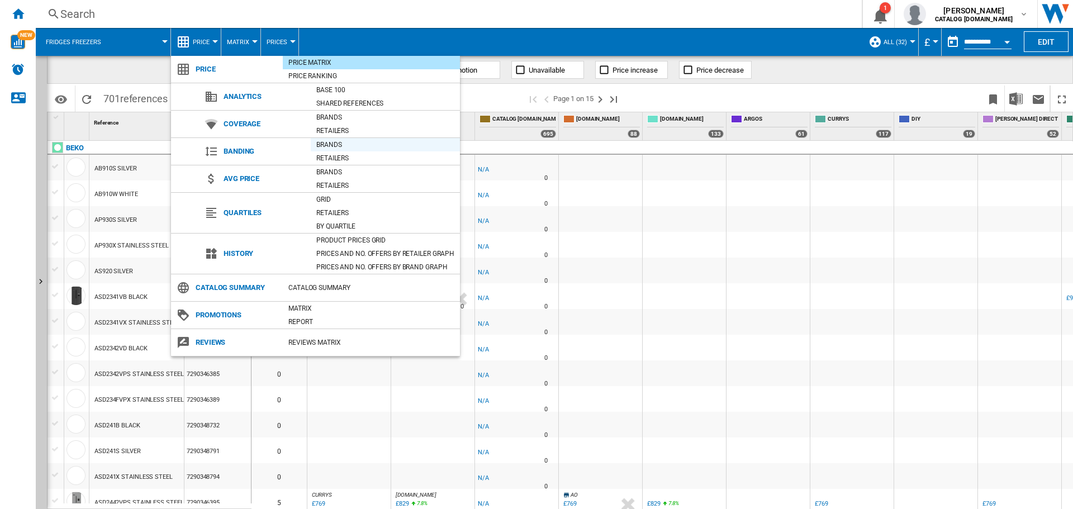
click at [333, 146] on div "Brands" at bounding box center [385, 144] width 149 height 11
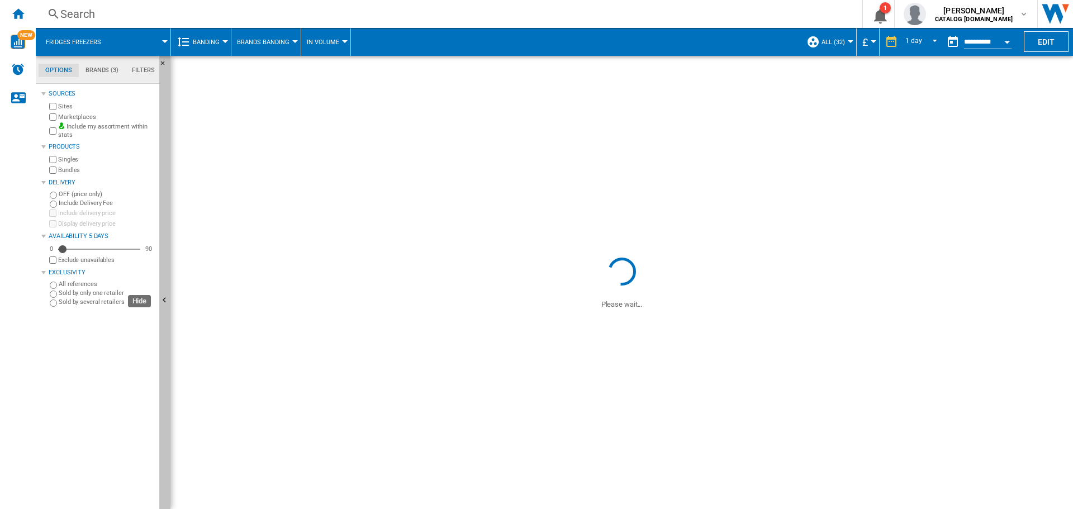
click at [165, 301] on ng-md-icon "Hide" at bounding box center [165, 301] width 13 height 13
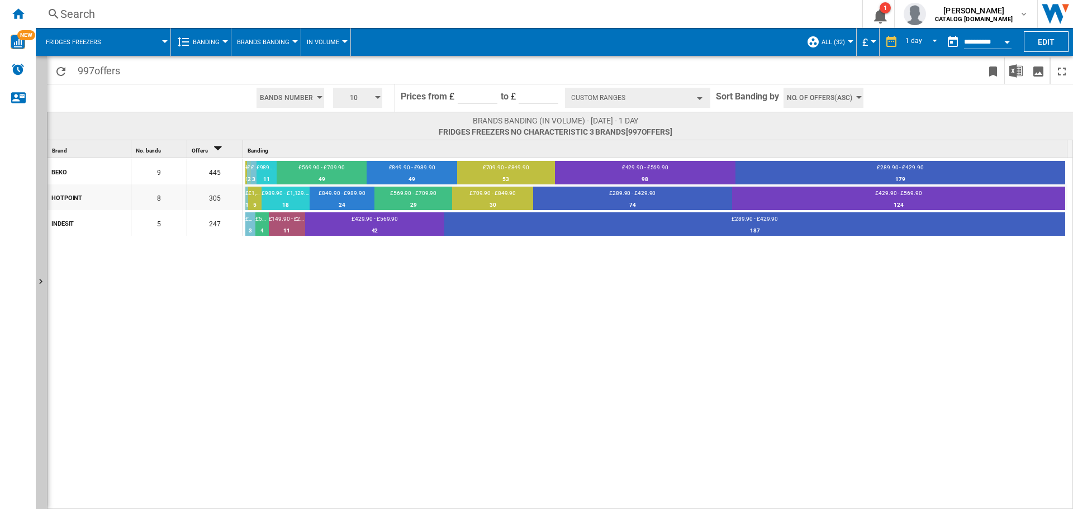
click at [207, 40] on span "Banding" at bounding box center [206, 42] width 27 height 7
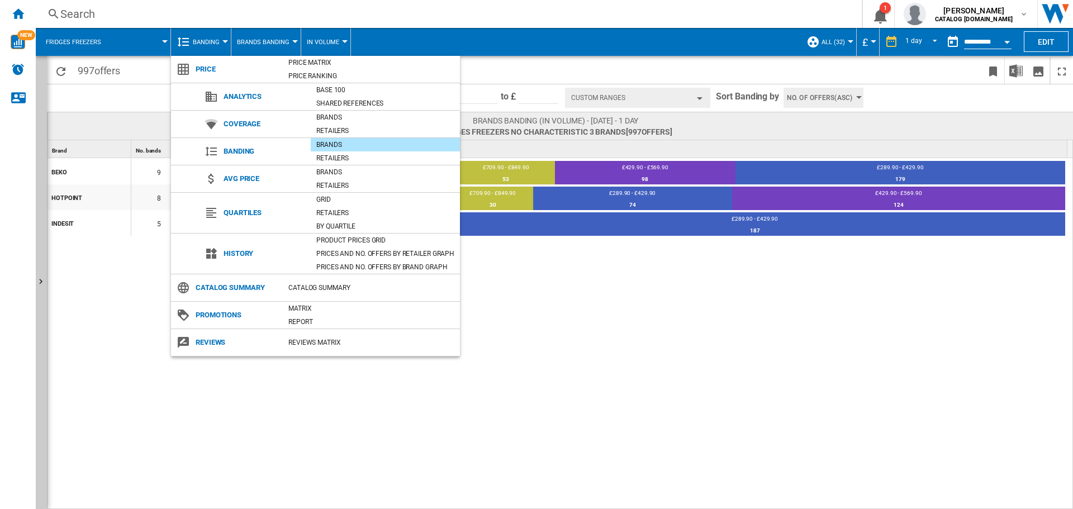
click at [22, 71] on md-backdrop at bounding box center [536, 254] width 1073 height 509
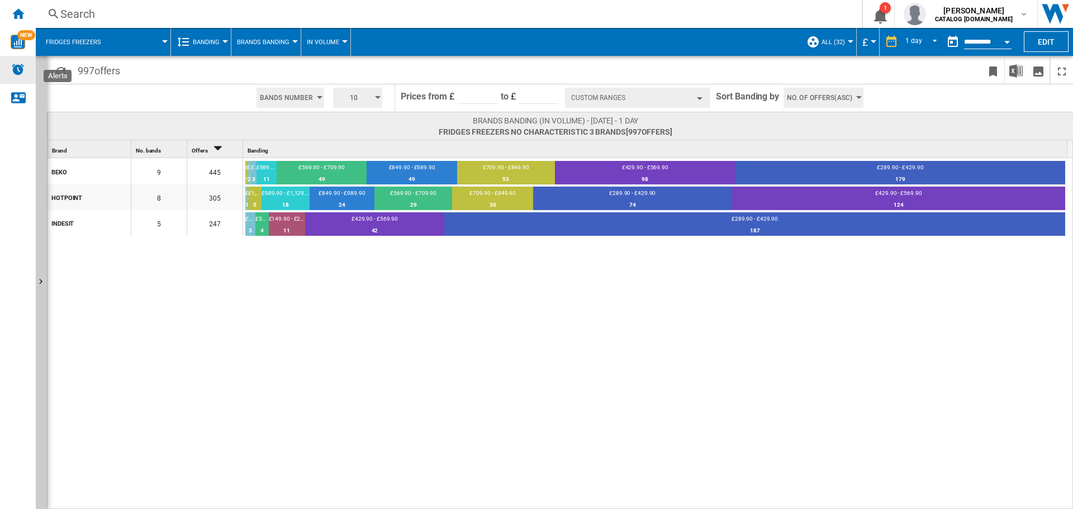
click at [17, 74] on img "Alerts" at bounding box center [17, 69] width 13 height 13
click at [20, 72] on img "Alerts" at bounding box center [17, 69] width 13 height 13
click at [210, 44] on span "Banding" at bounding box center [206, 42] width 27 height 7
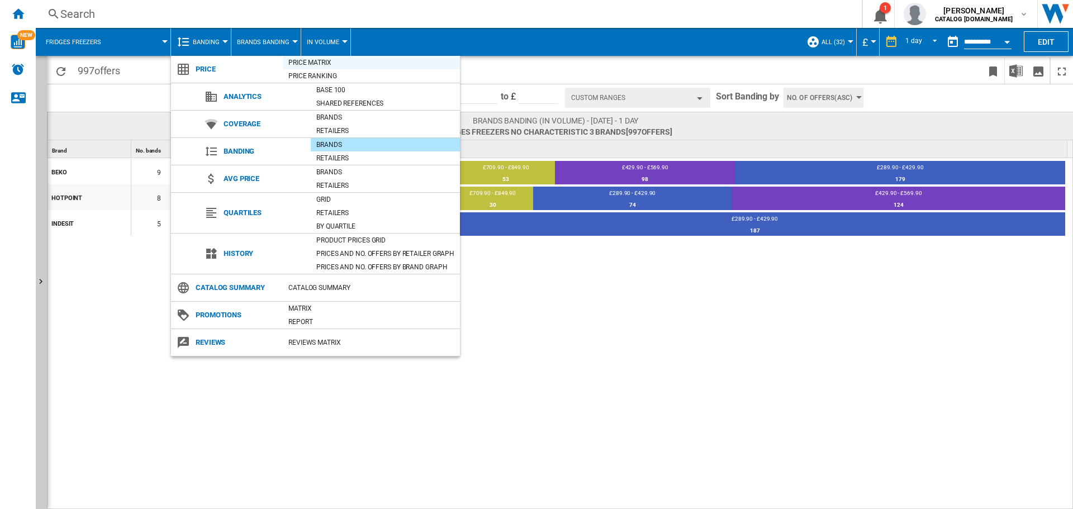
click at [304, 65] on div "Price Matrix" at bounding box center [371, 62] width 177 height 11
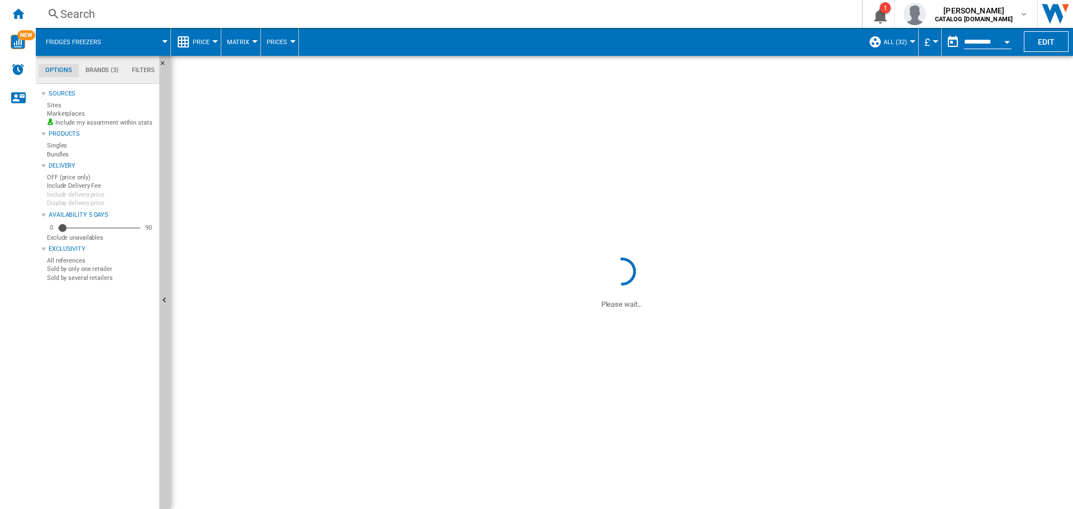
click at [165, 301] on div "BEKO 9 445 £1,129.90 - £1,269.90 1 0.22% £1,269.90 - £1,409.90 2 0.45% £9.90 - …" at bounding box center [561, 376] width 1026 height 380
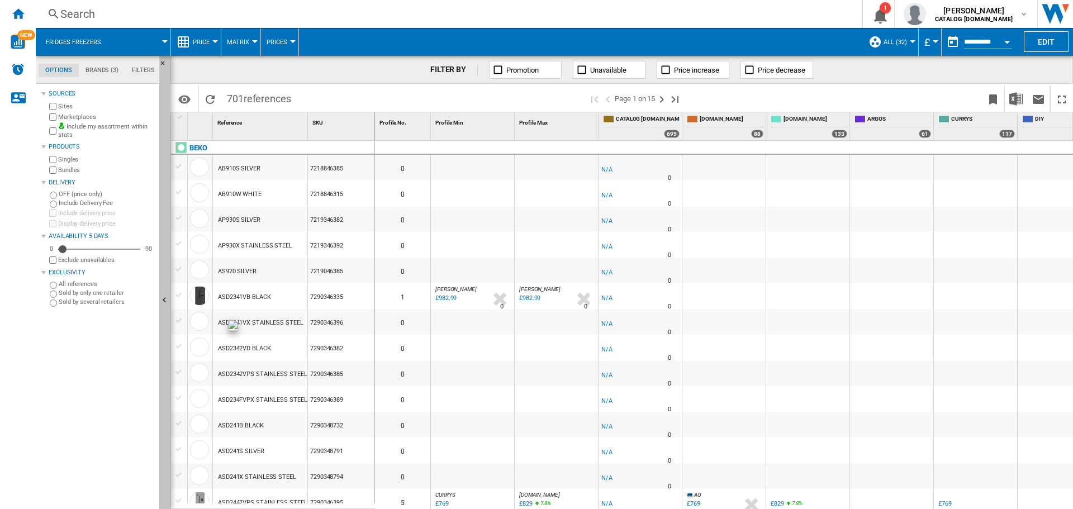
click at [161, 300] on ng-md-icon "Hide" at bounding box center [165, 301] width 13 height 13
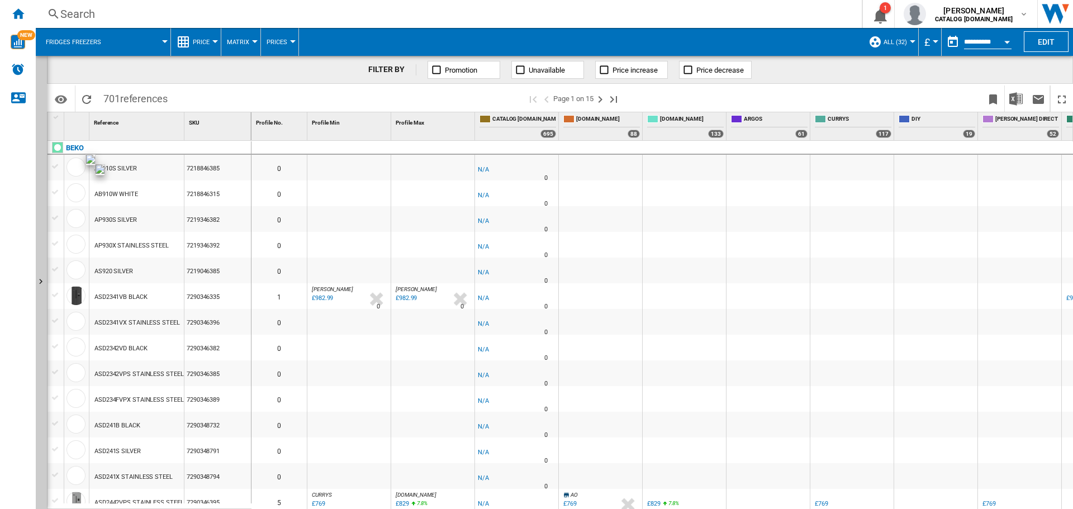
click at [75, 168] on div at bounding box center [76, 167] width 19 height 19
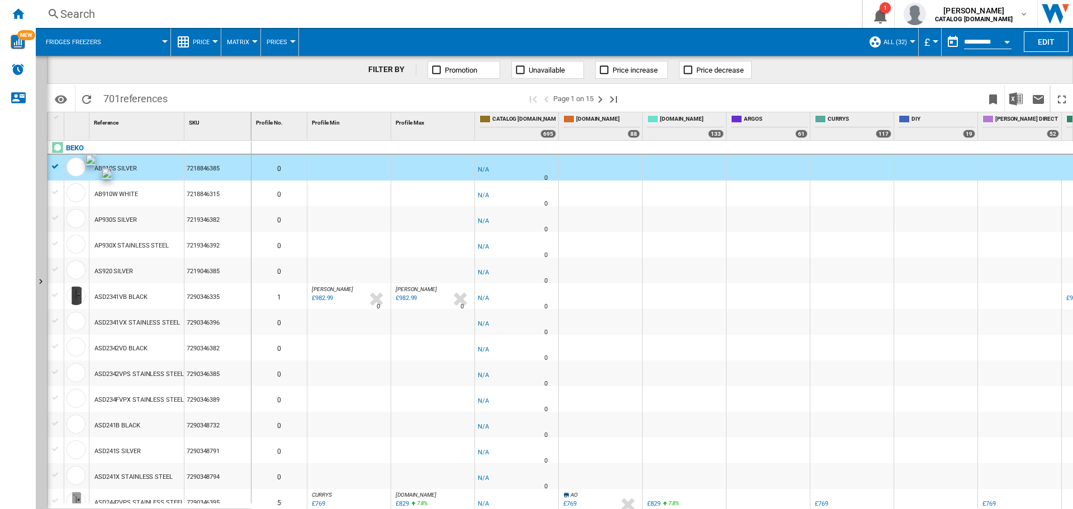
click at [67, 196] on div at bounding box center [76, 192] width 19 height 19
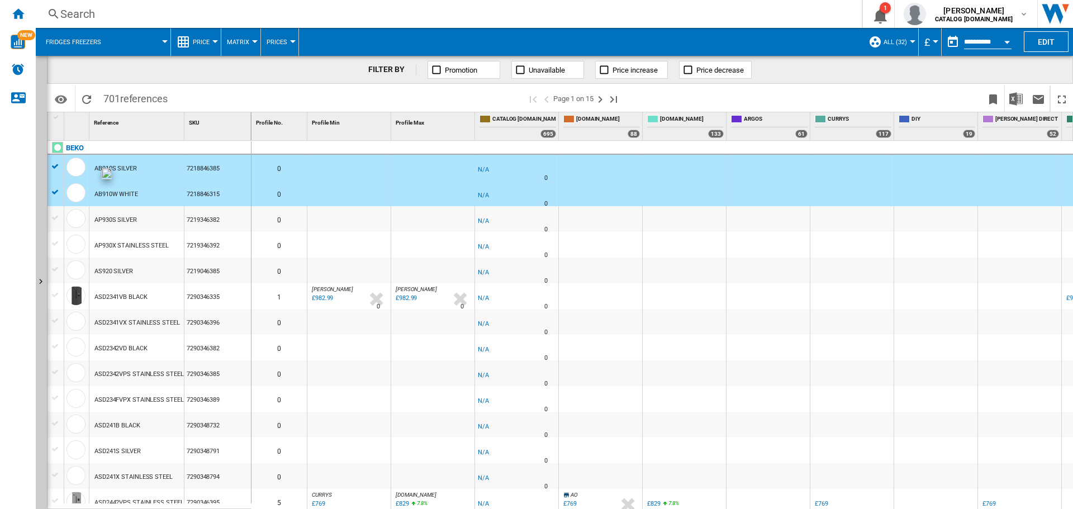
click at [58, 220] on div at bounding box center [56, 218] width 12 height 10
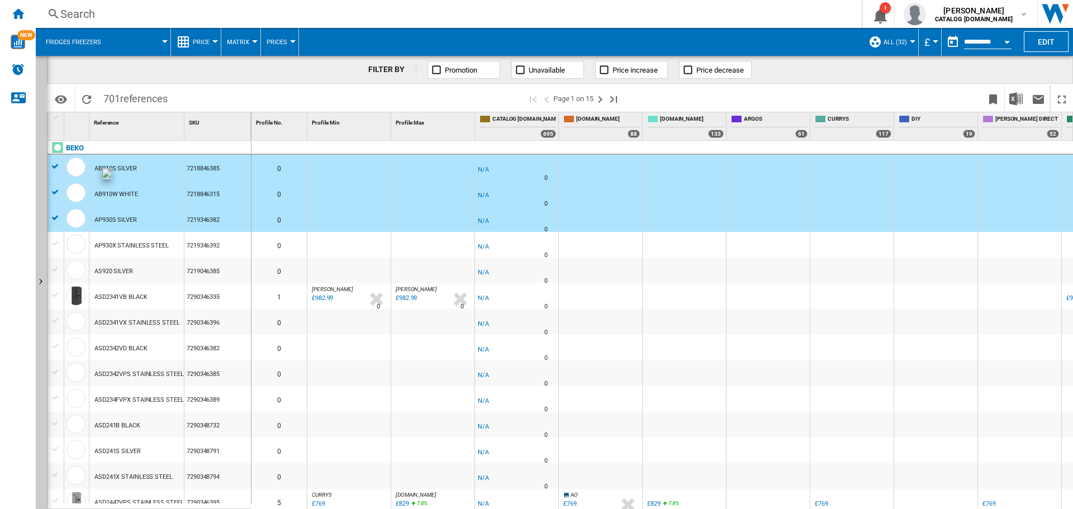
click at [58, 244] on div at bounding box center [56, 244] width 12 height 10
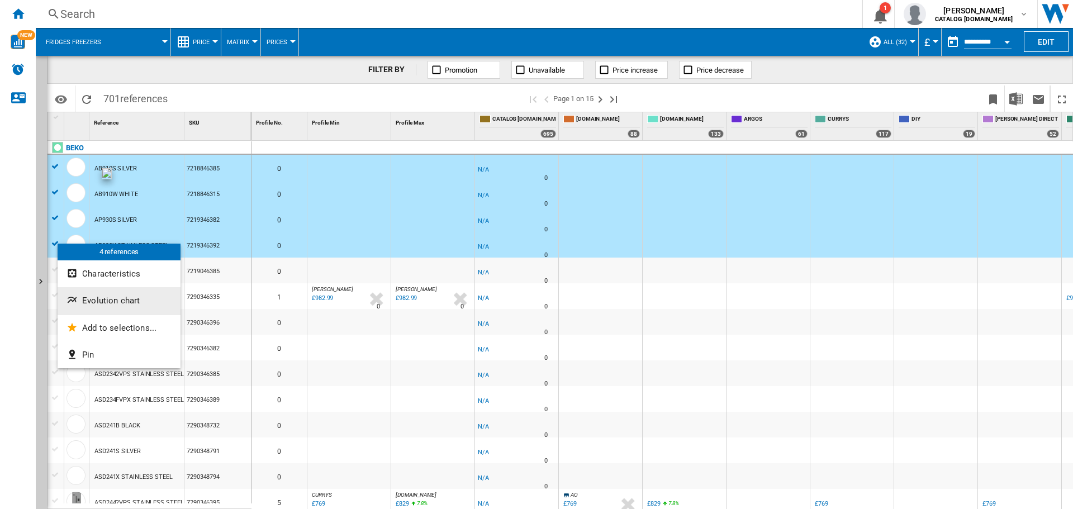
click at [110, 304] on span "Evolution chart" at bounding box center [111, 301] width 58 height 10
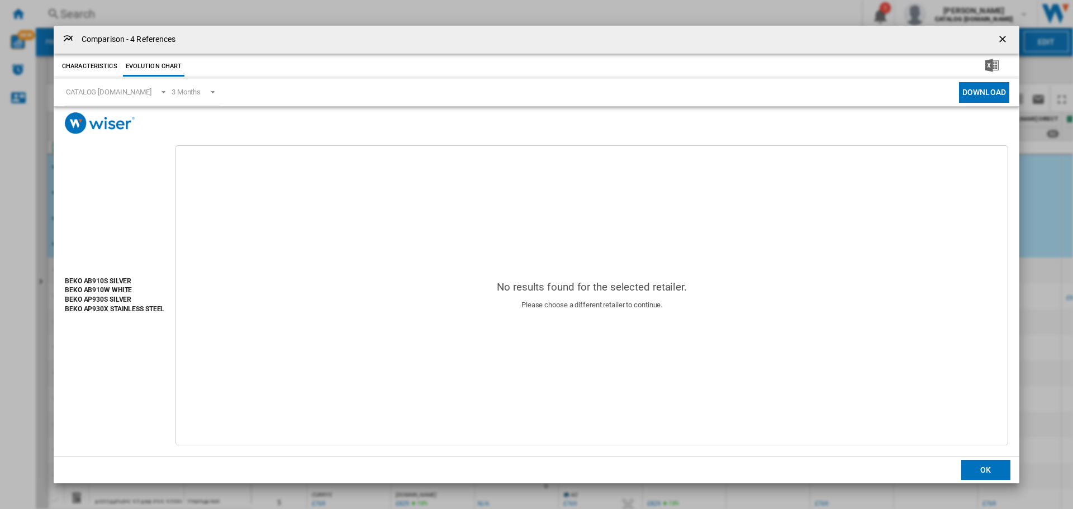
click at [1000, 34] on ng-md-icon "getI18NText('BUTTONS.CLOSE_DIALOG')" at bounding box center [1003, 40] width 13 height 13
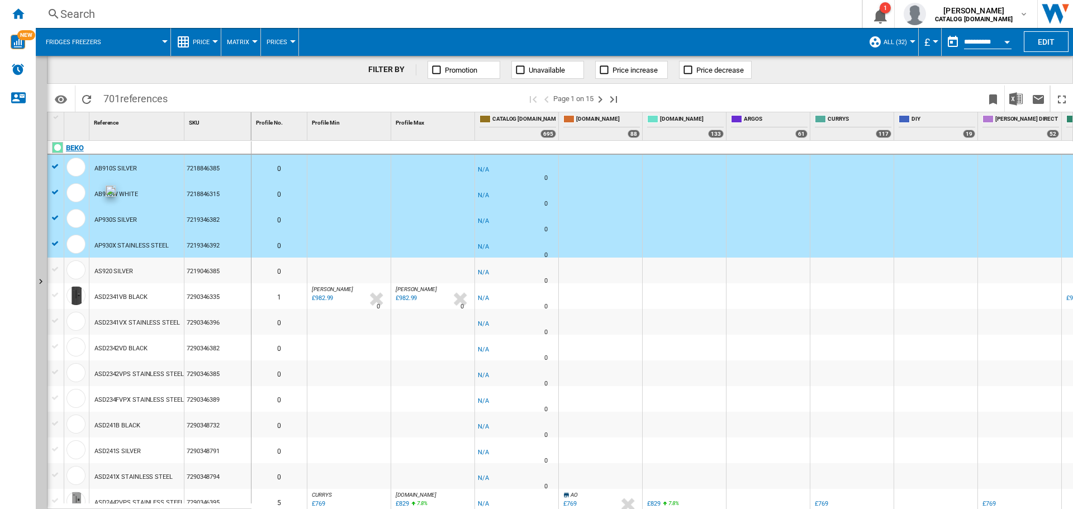
click at [55, 165] on div "BEKO" at bounding box center [152, 154] width 204 height 26
click at [54, 191] on div at bounding box center [56, 192] width 12 height 10
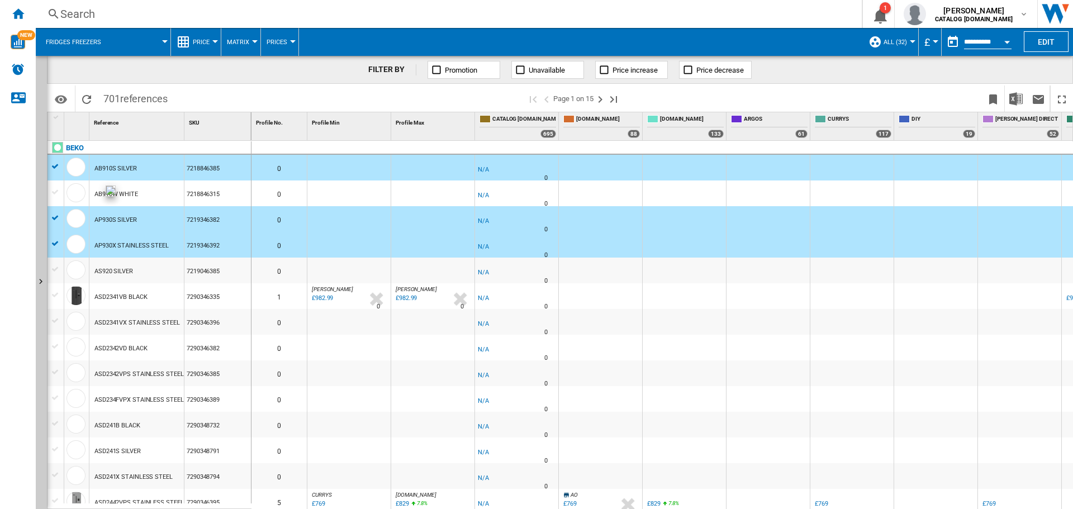
click at [54, 223] on div at bounding box center [56, 218] width 12 height 10
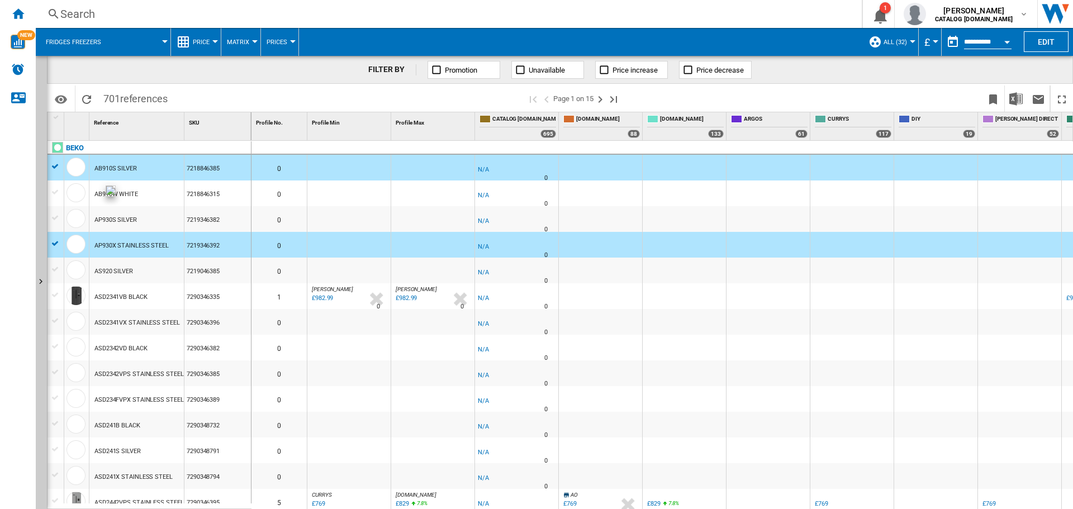
click at [51, 242] on div at bounding box center [56, 244] width 12 height 10
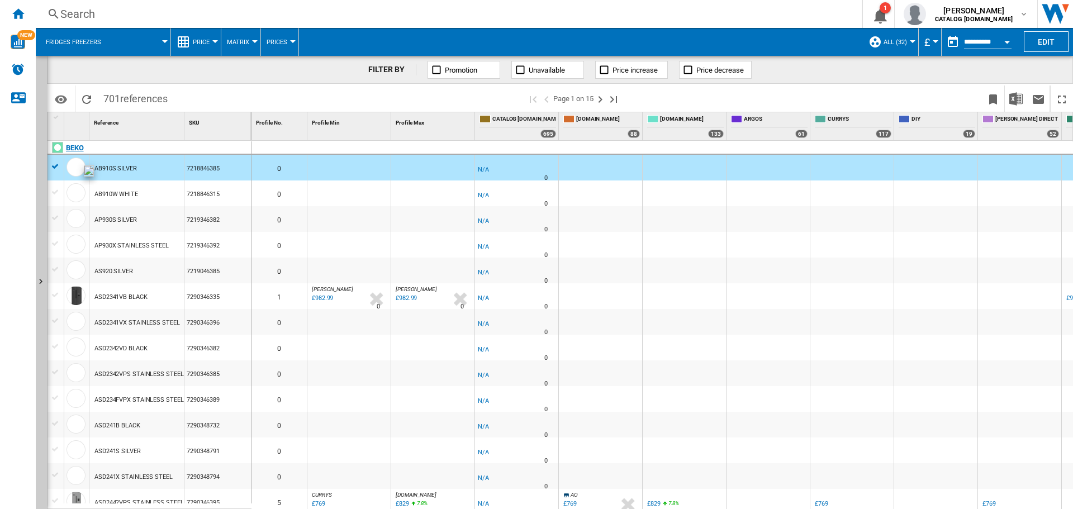
click at [54, 165] on div "BEKO" at bounding box center [152, 154] width 204 height 26
click at [70, 11] on div "Search" at bounding box center [446, 14] width 773 height 16
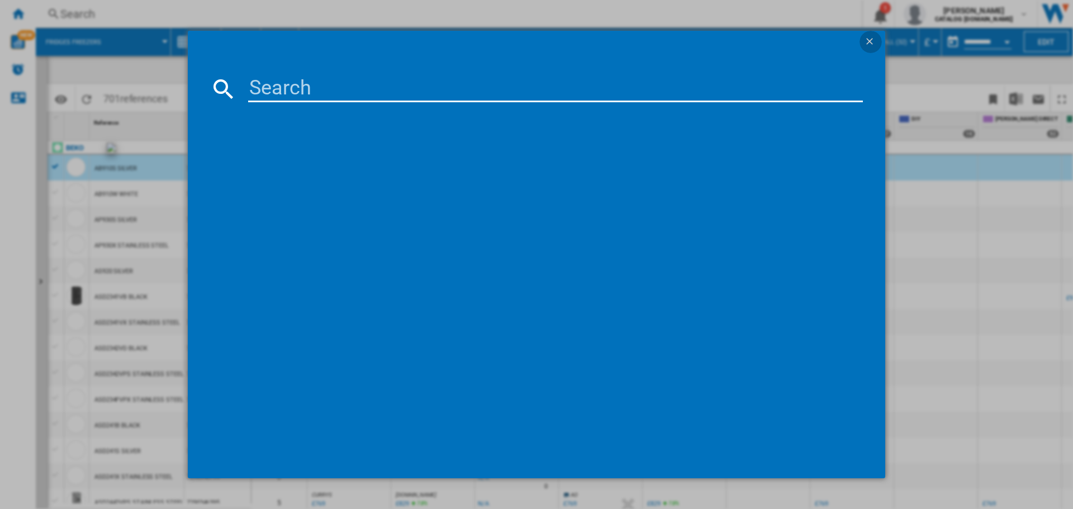
click at [873, 43] on ng-md-icon "getI18NText('BUTTONS.CLOSE_DIALOG')" at bounding box center [870, 42] width 13 height 13
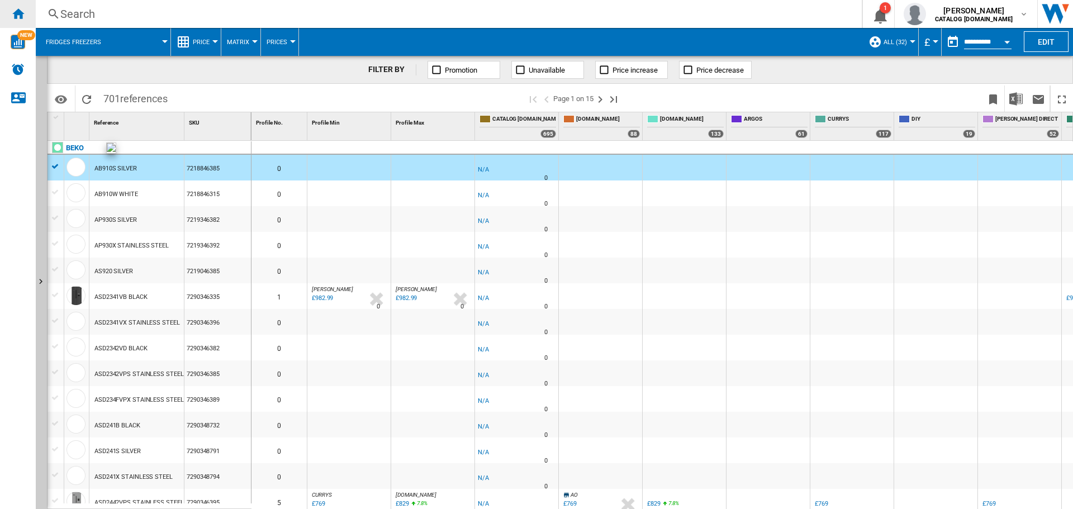
click at [18, 15] on ng-md-icon "Home" at bounding box center [17, 13] width 13 height 13
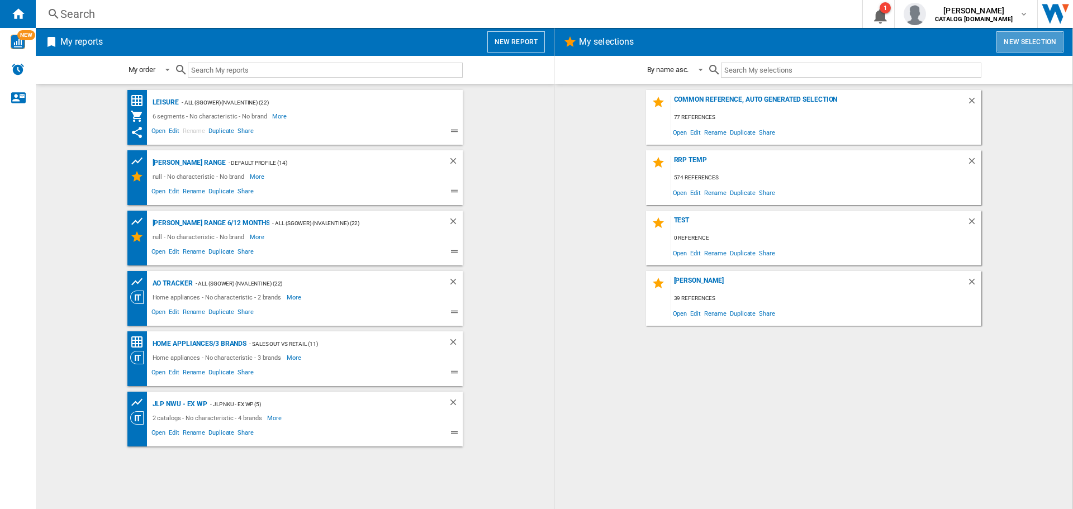
click at [1027, 42] on button "New selection" at bounding box center [1030, 41] width 67 height 21
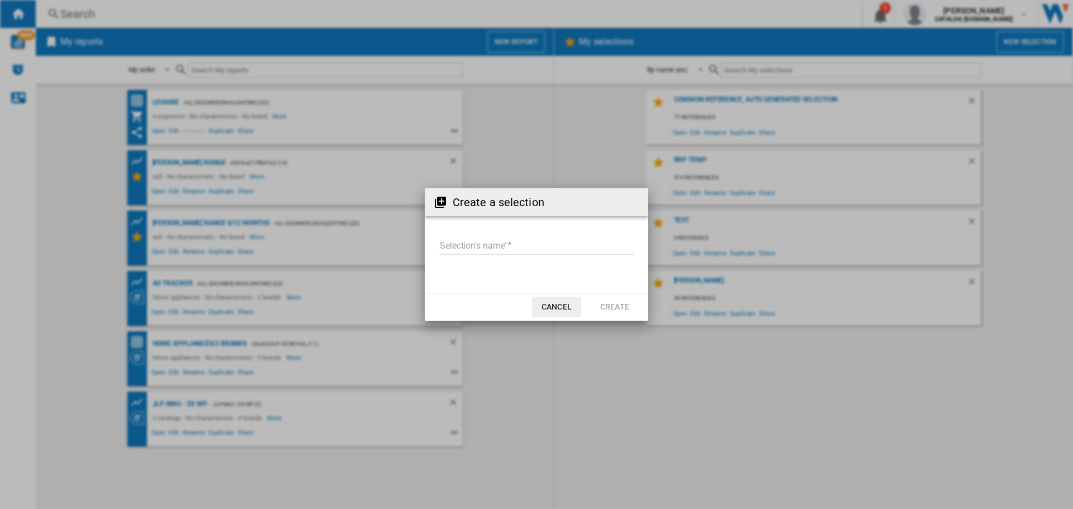
click at [466, 245] on input "Selection's name'" at bounding box center [536, 246] width 195 height 17
click at [549, 313] on button "Cancel" at bounding box center [556, 307] width 49 height 20
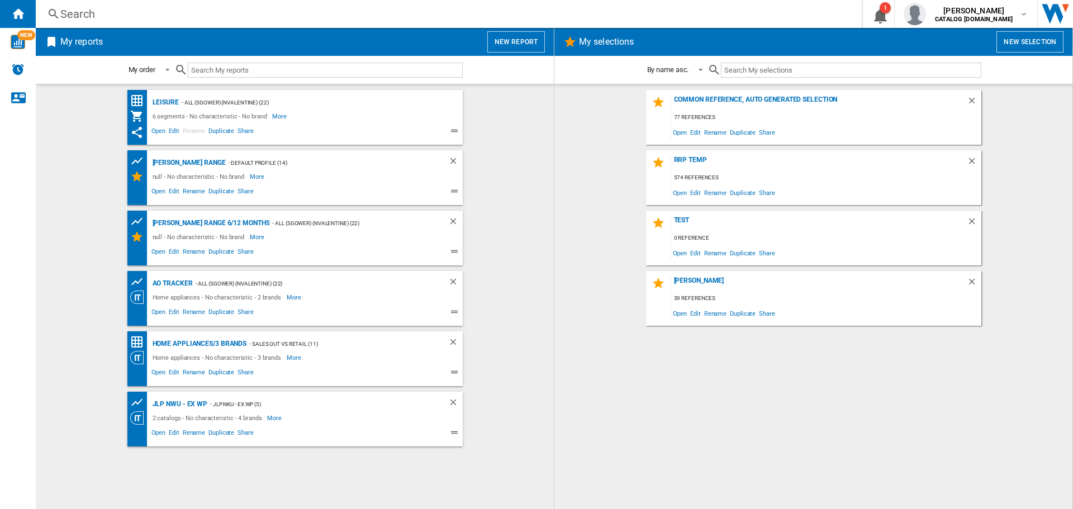
click at [1016, 43] on button "New selection" at bounding box center [1030, 41] width 67 height 21
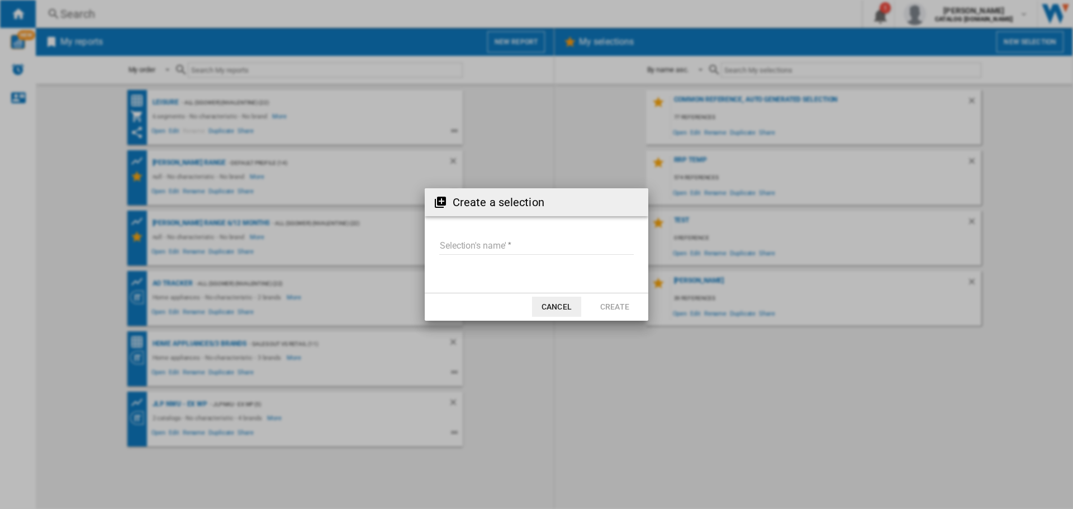
click at [515, 249] on input "Selection's name'" at bounding box center [536, 246] width 195 height 17
type input "********"
click at [616, 302] on button "Create" at bounding box center [614, 307] width 49 height 20
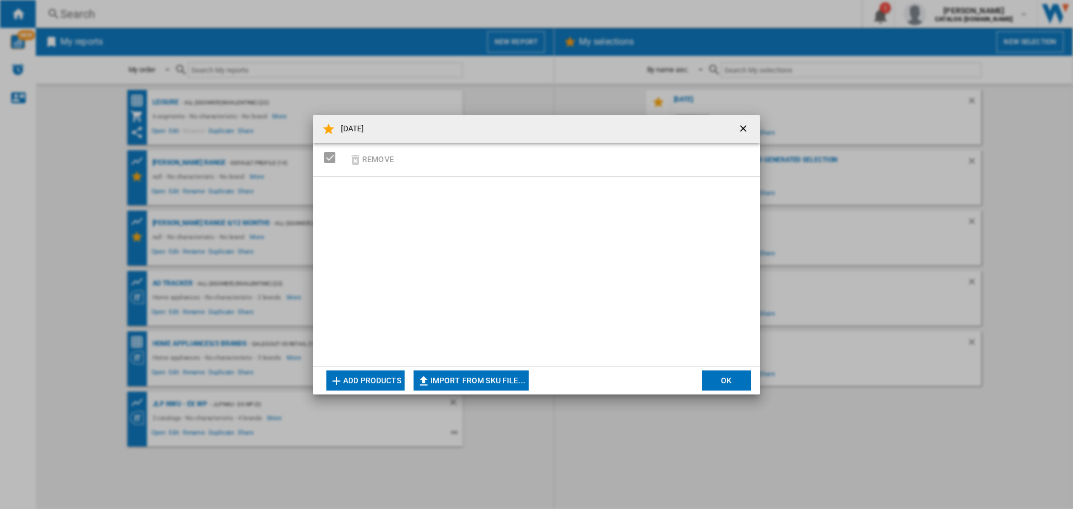
click at [474, 377] on button "Import from SKU file..." at bounding box center [471, 381] width 115 height 20
click at [737, 377] on button "OK" at bounding box center [726, 381] width 49 height 20
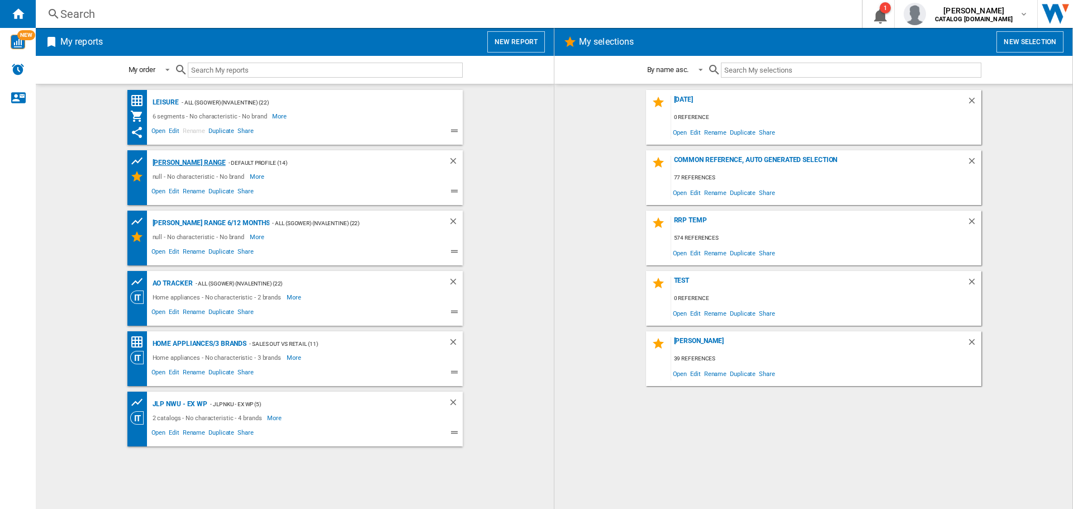
click at [177, 163] on div "[PERSON_NAME] Range" at bounding box center [188, 163] width 76 height 14
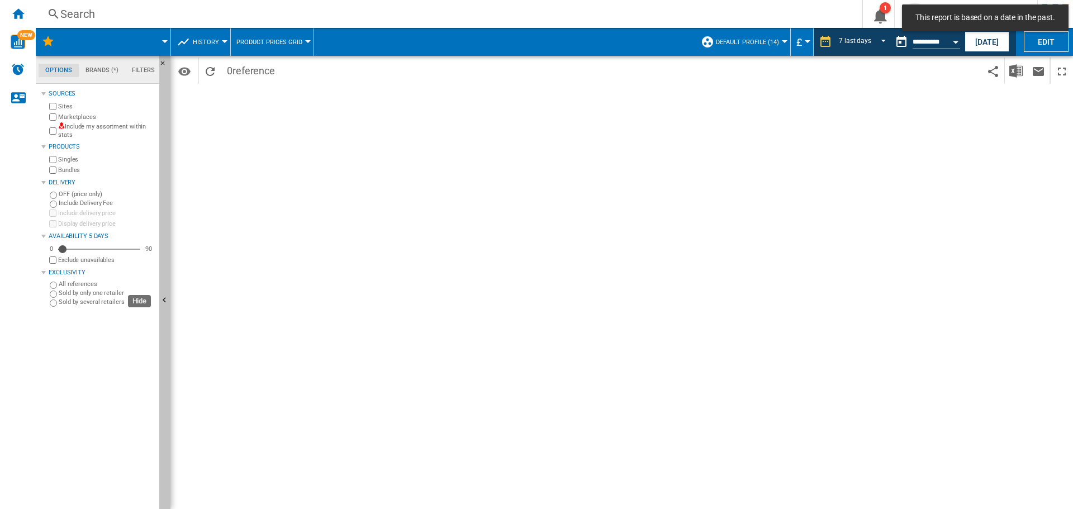
click at [163, 304] on ng-md-icon "Hide" at bounding box center [165, 301] width 13 height 13
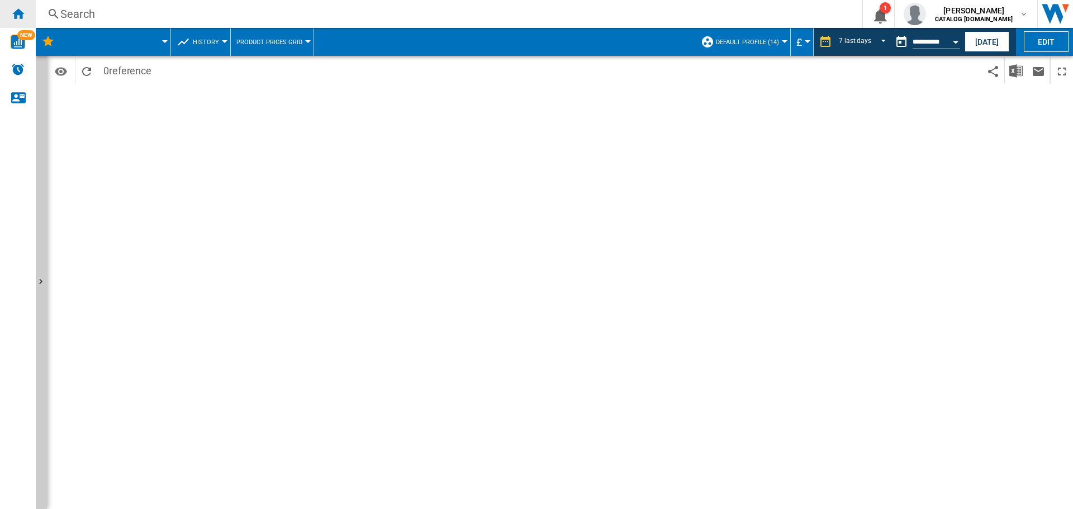
click at [20, 16] on ng-md-icon "Home" at bounding box center [17, 13] width 13 height 13
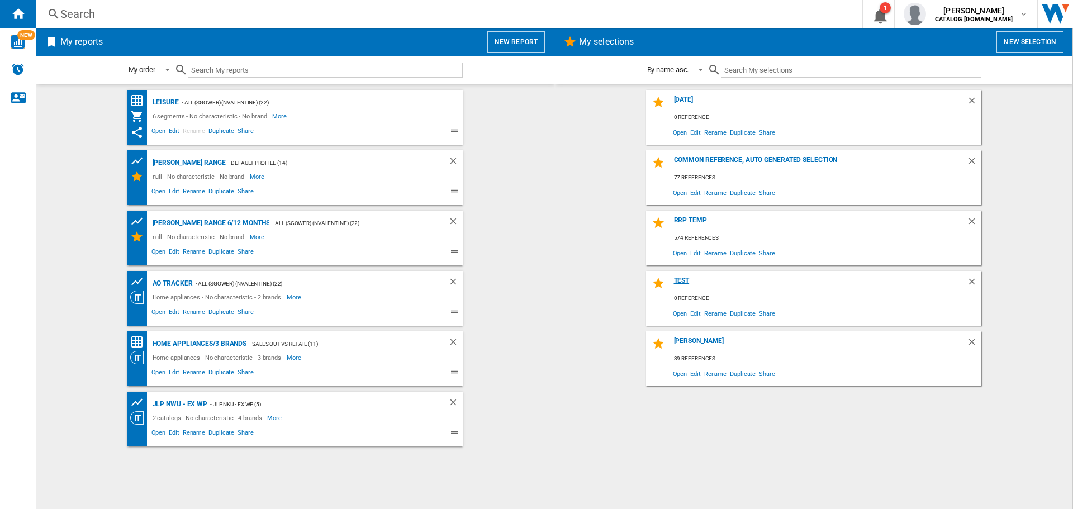
click at [679, 280] on div "Test" at bounding box center [819, 284] width 296 height 15
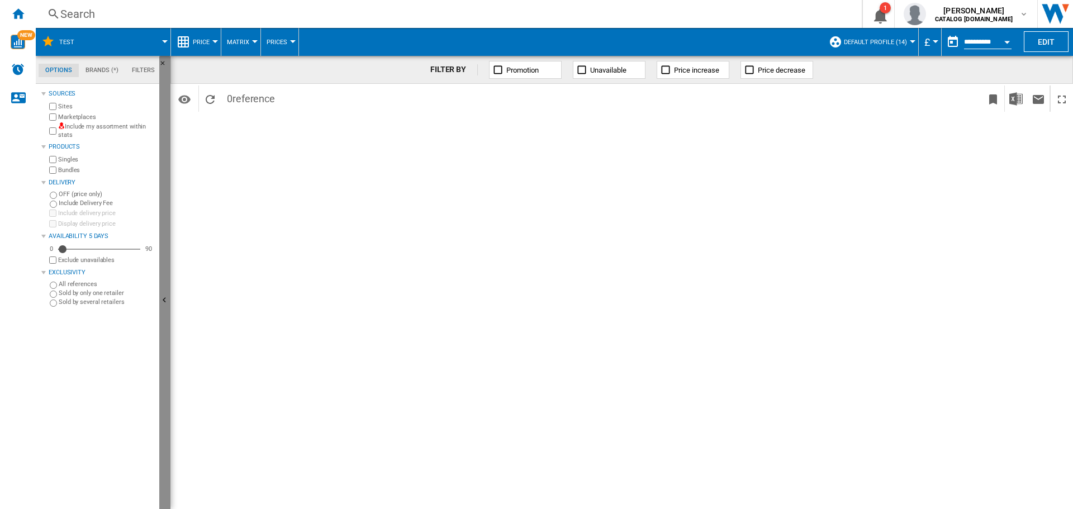
click at [161, 299] on ng-md-icon "Hide" at bounding box center [165, 301] width 13 height 13
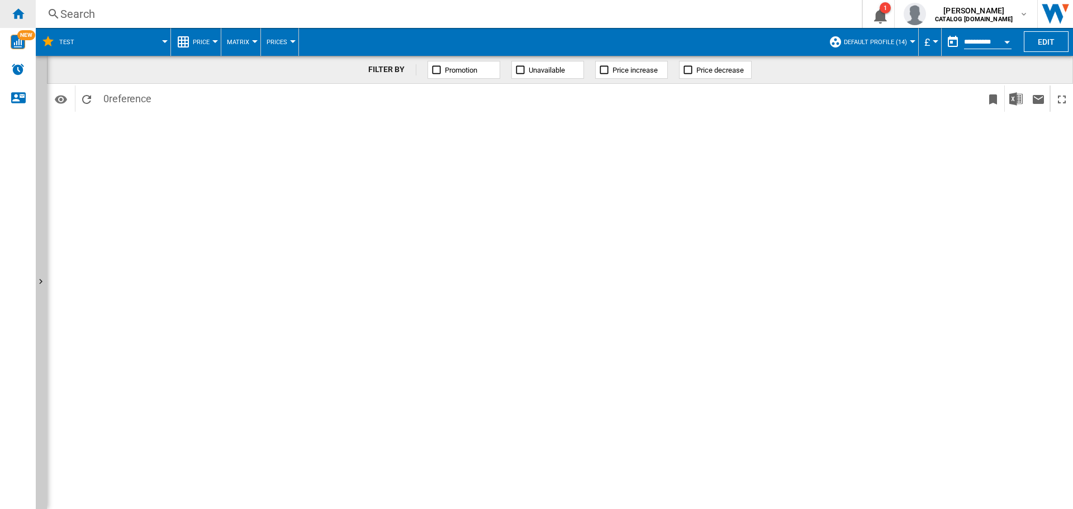
click at [16, 14] on ng-md-icon "Home" at bounding box center [17, 13] width 13 height 13
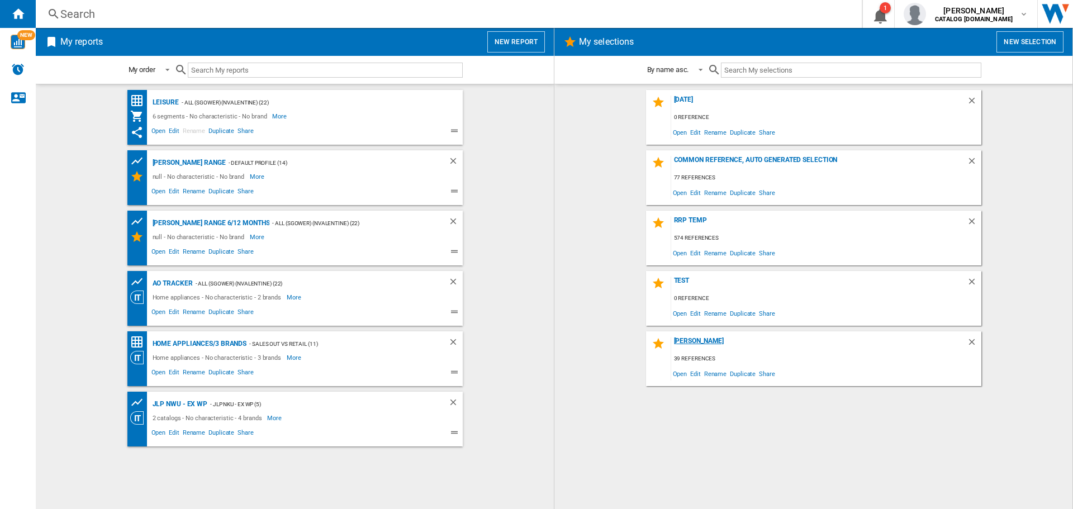
click at [687, 342] on div "[PERSON_NAME]" at bounding box center [819, 344] width 296 height 15
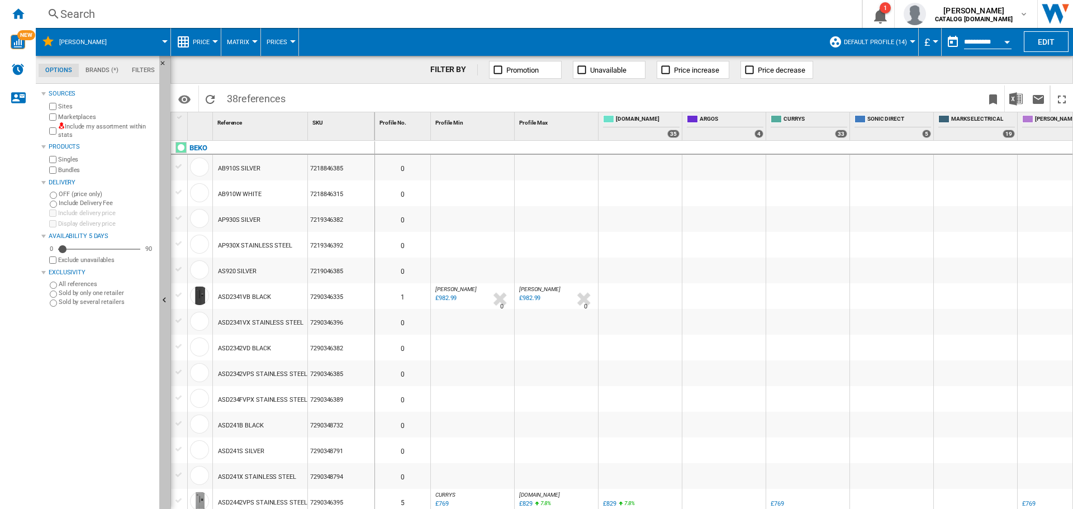
click at [168, 302] on ng-md-icon "Hide" at bounding box center [165, 301] width 13 height 13
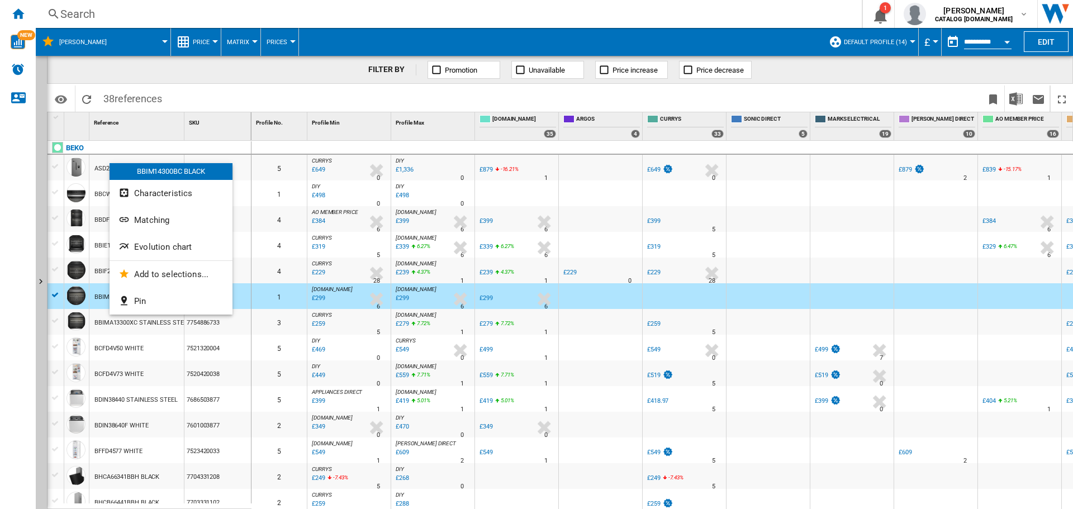
click at [153, 249] on span "Evolution chart" at bounding box center [163, 247] width 58 height 10
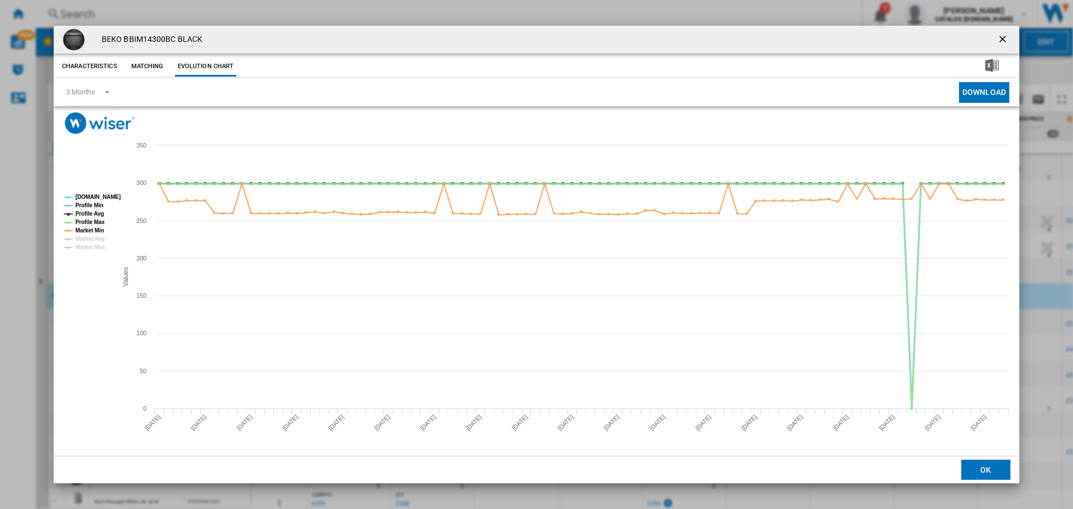
click at [70, 206] on icon "Product popup" at bounding box center [68, 206] width 9 height 0
click at [69, 215] on icon "Product popup" at bounding box center [68, 214] width 3 height 3
click at [69, 220] on rect "Product popup" at bounding box center [85, 222] width 53 height 65
click at [68, 231] on icon "Product popup" at bounding box center [68, 231] width 3 height 3
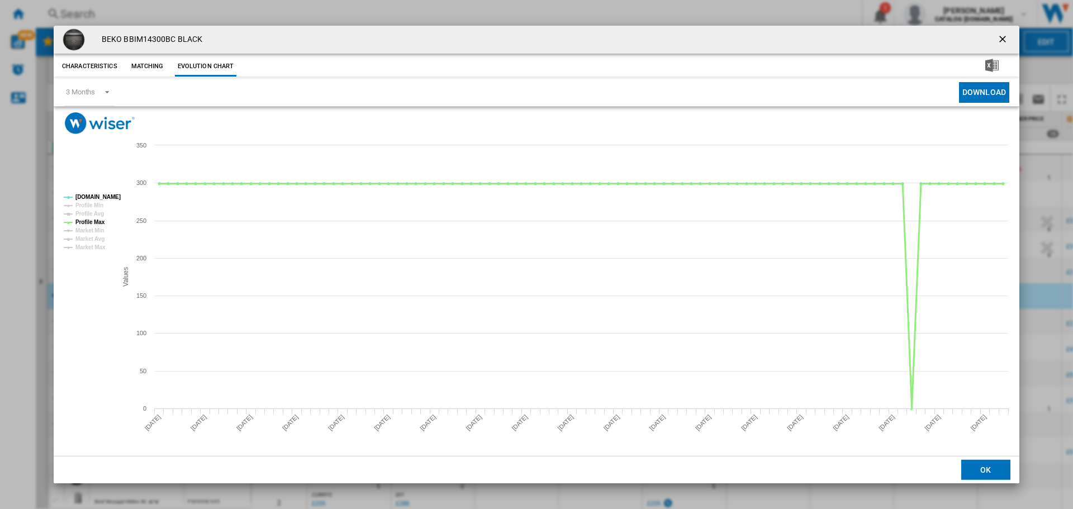
click at [68, 223] on icon "Product popup" at bounding box center [68, 222] width 3 height 3
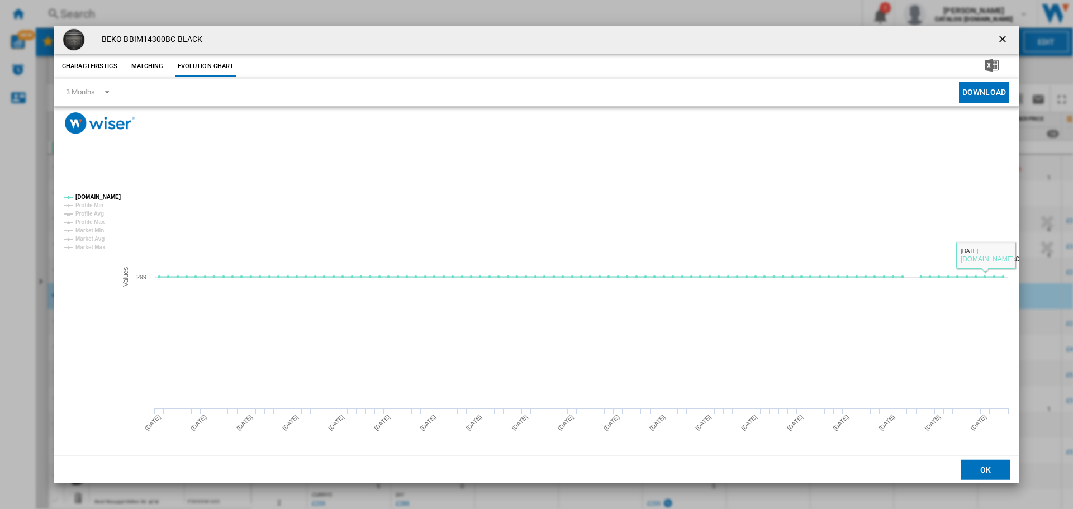
click at [993, 468] on button "OK" at bounding box center [986, 470] width 49 height 20
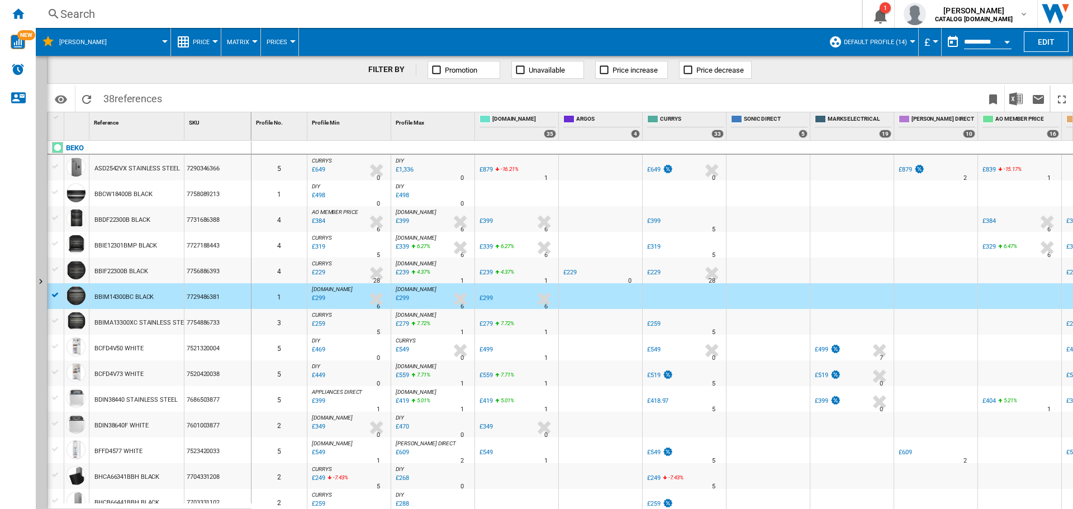
click at [212, 41] on button "Price" at bounding box center [204, 42] width 22 height 28
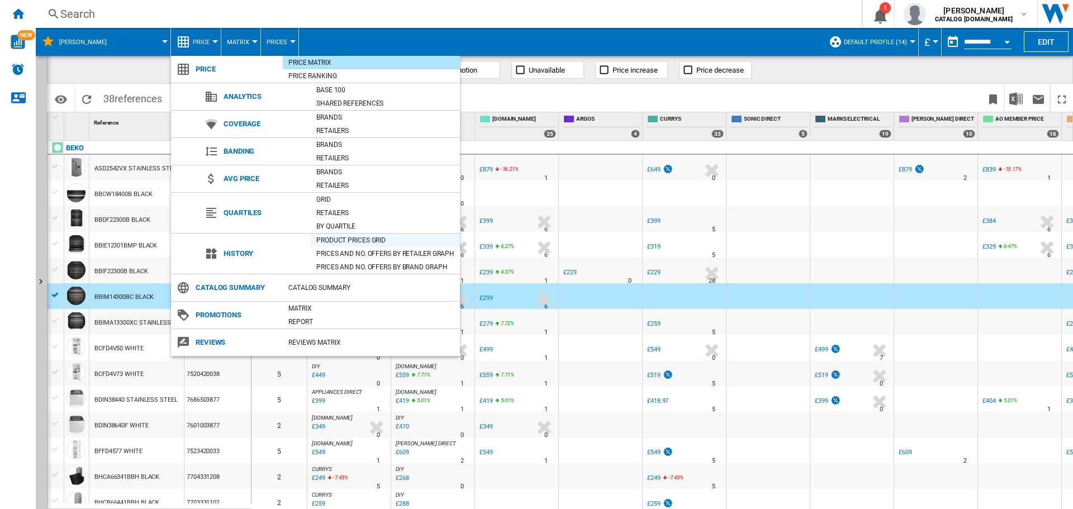
click at [347, 238] on div "Product prices grid" at bounding box center [385, 240] width 149 height 11
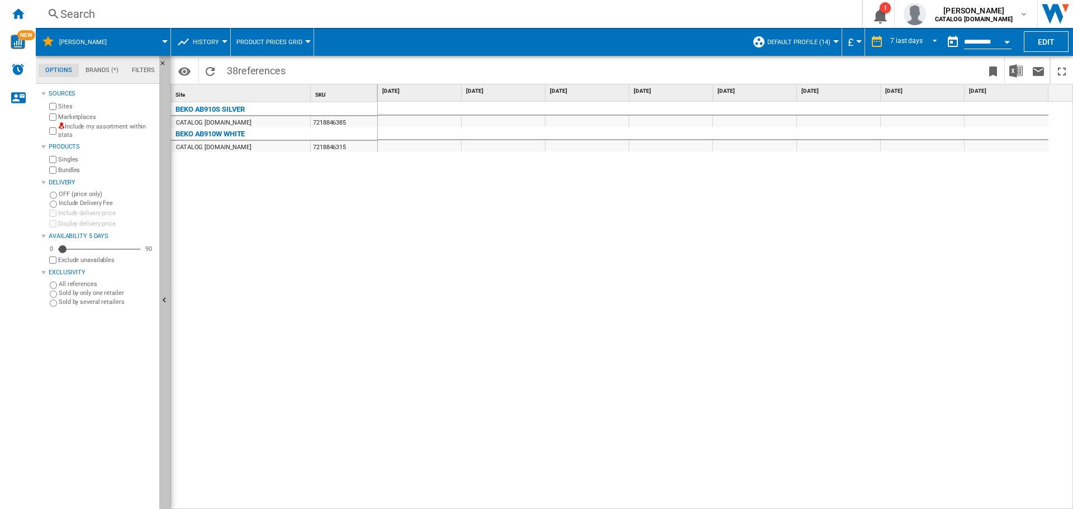
click at [168, 300] on ng-md-icon "Hide" at bounding box center [165, 301] width 13 height 13
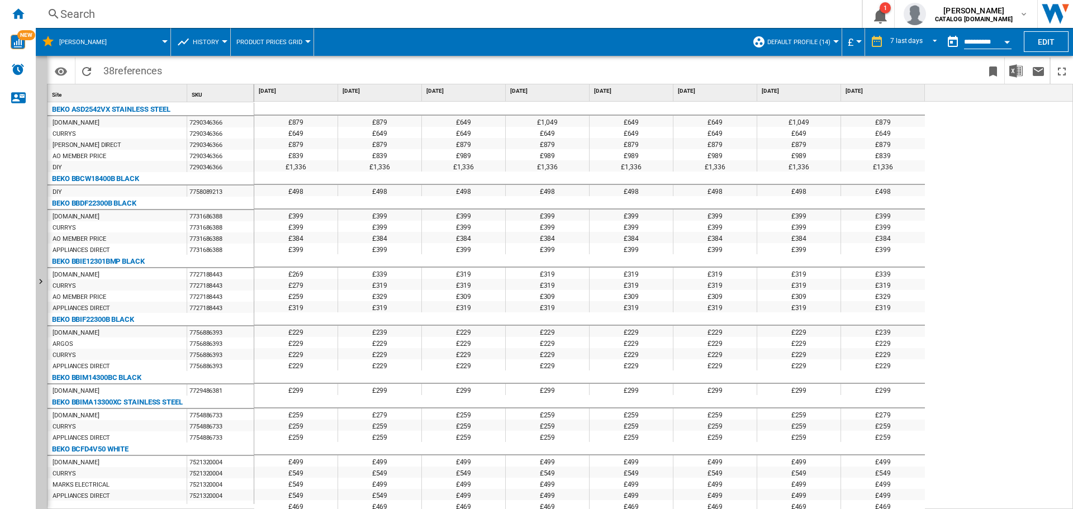
drag, startPoint x: 854, startPoint y: 157, endPoint x: 1057, endPoint y: 1, distance: 255.5
click at [855, 157] on div "£839" at bounding box center [883, 154] width 84 height 11
